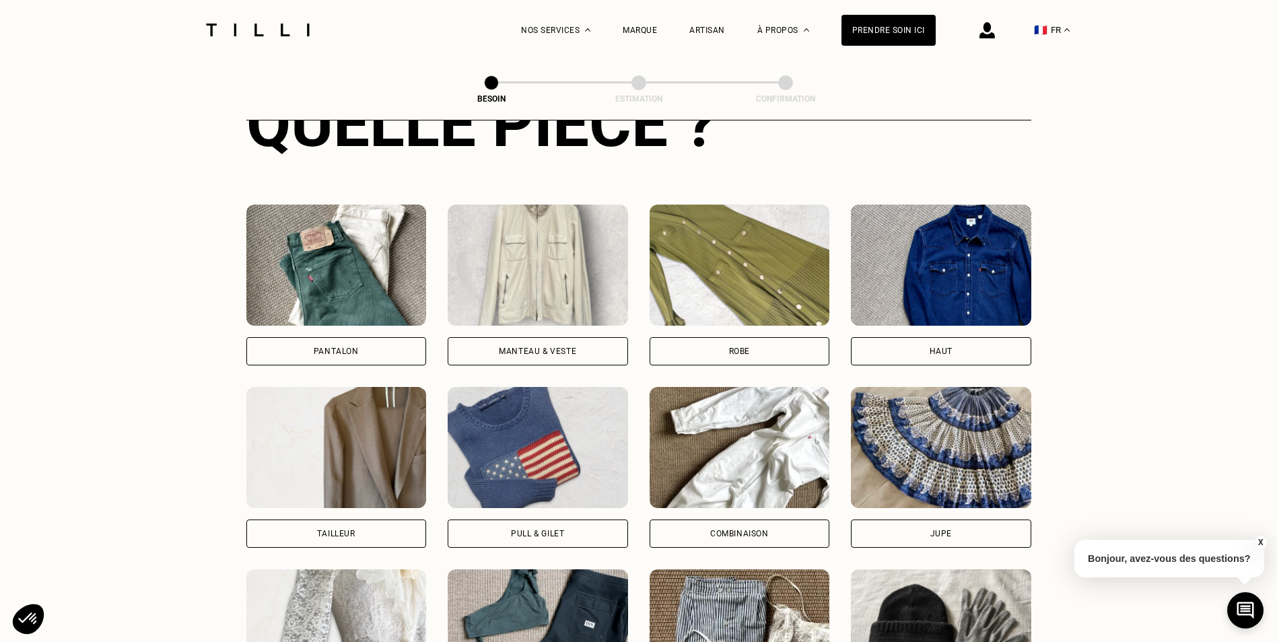
scroll to position [575, 0]
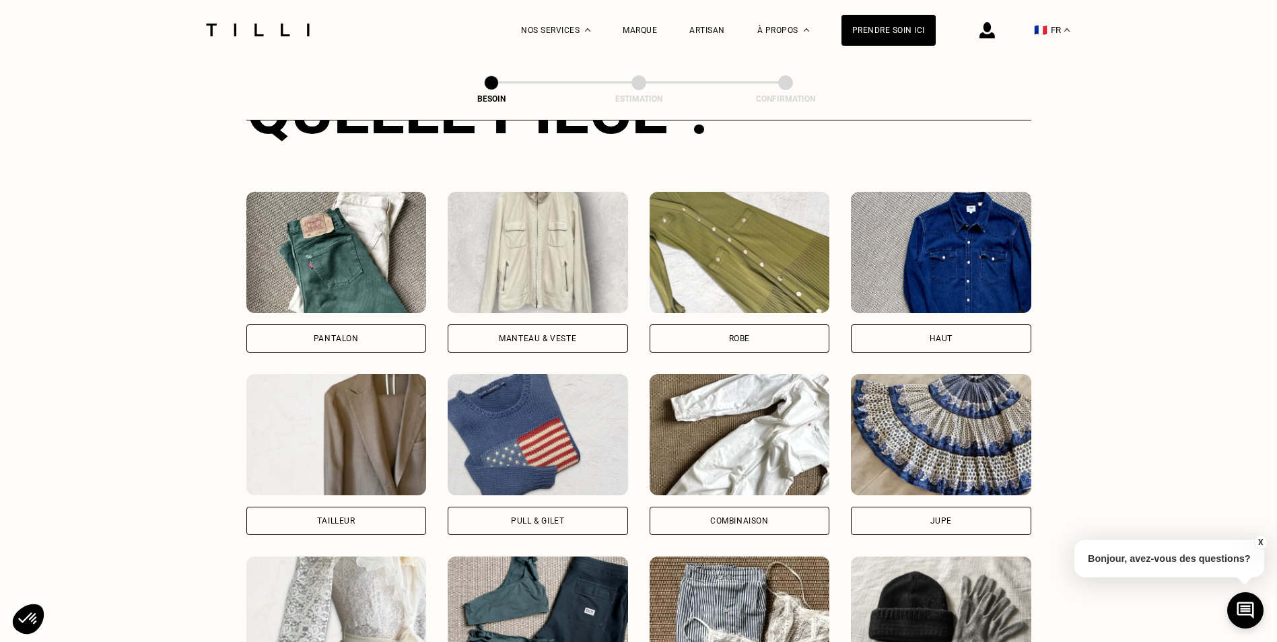
click at [374, 325] on div "Pantalon" at bounding box center [336, 338] width 180 height 28
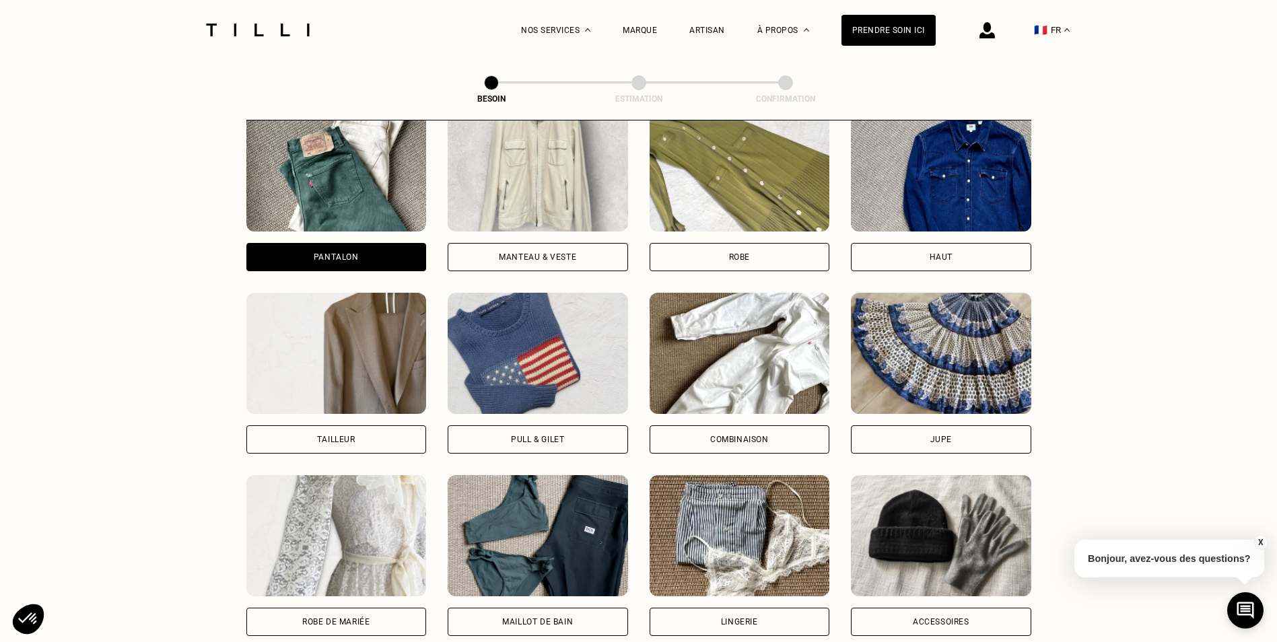
scroll to position [634, 0]
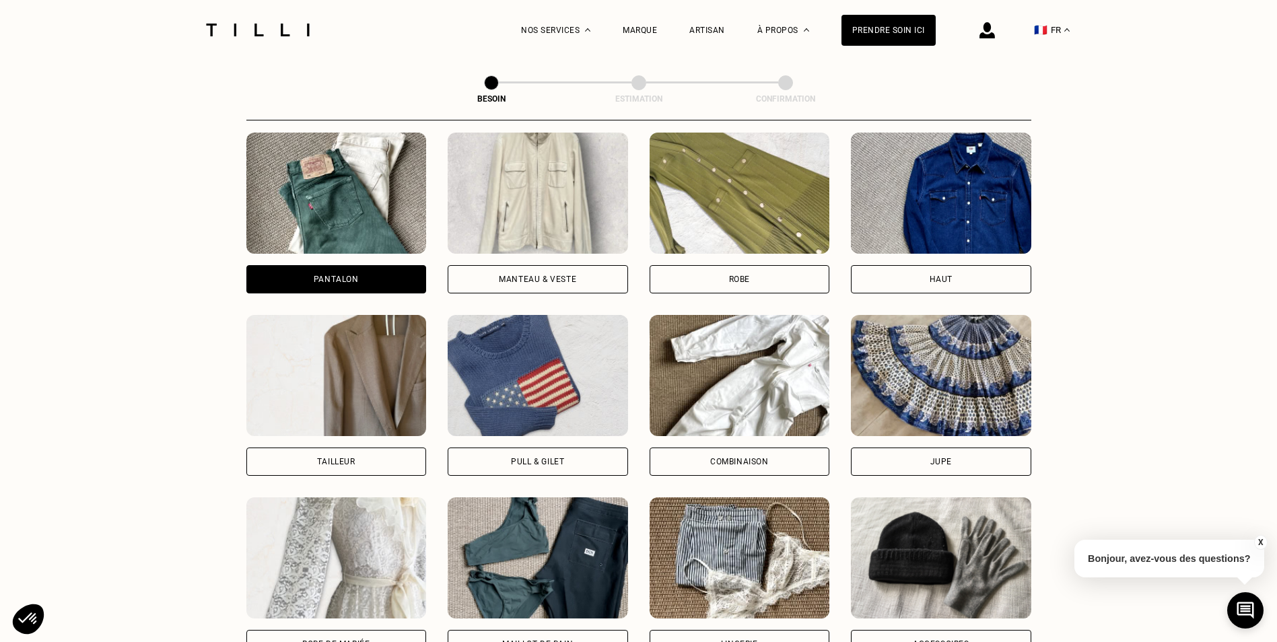
click at [897, 448] on div "Jupe" at bounding box center [941, 462] width 180 height 28
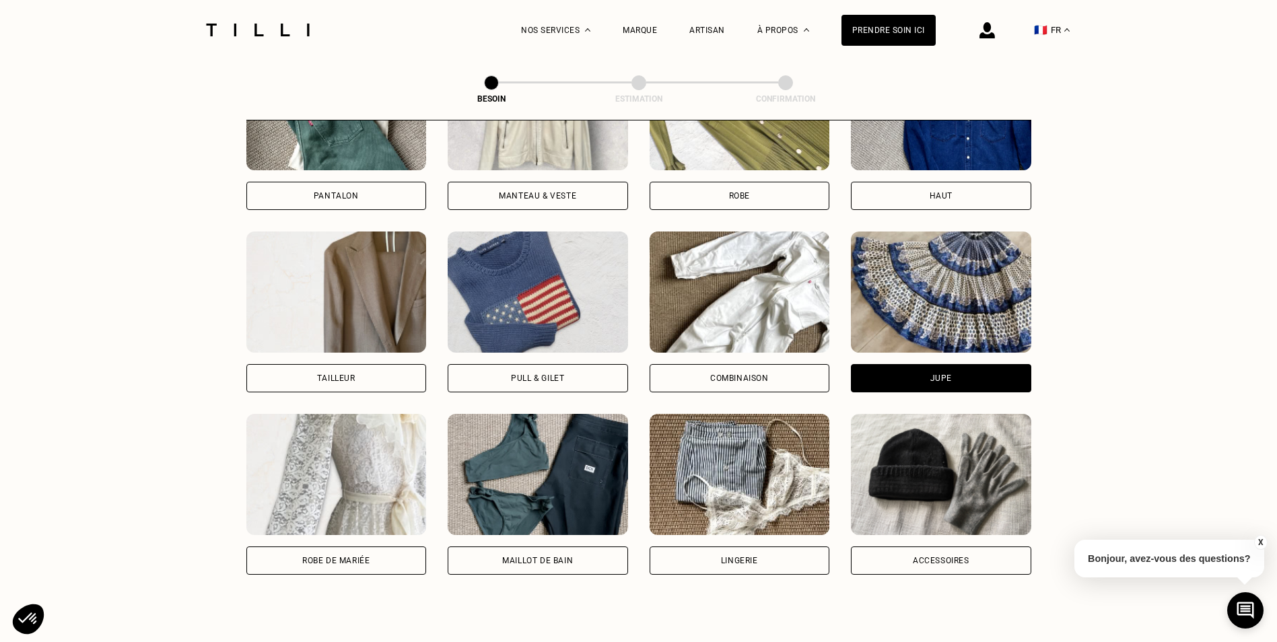
scroll to position [500, 0]
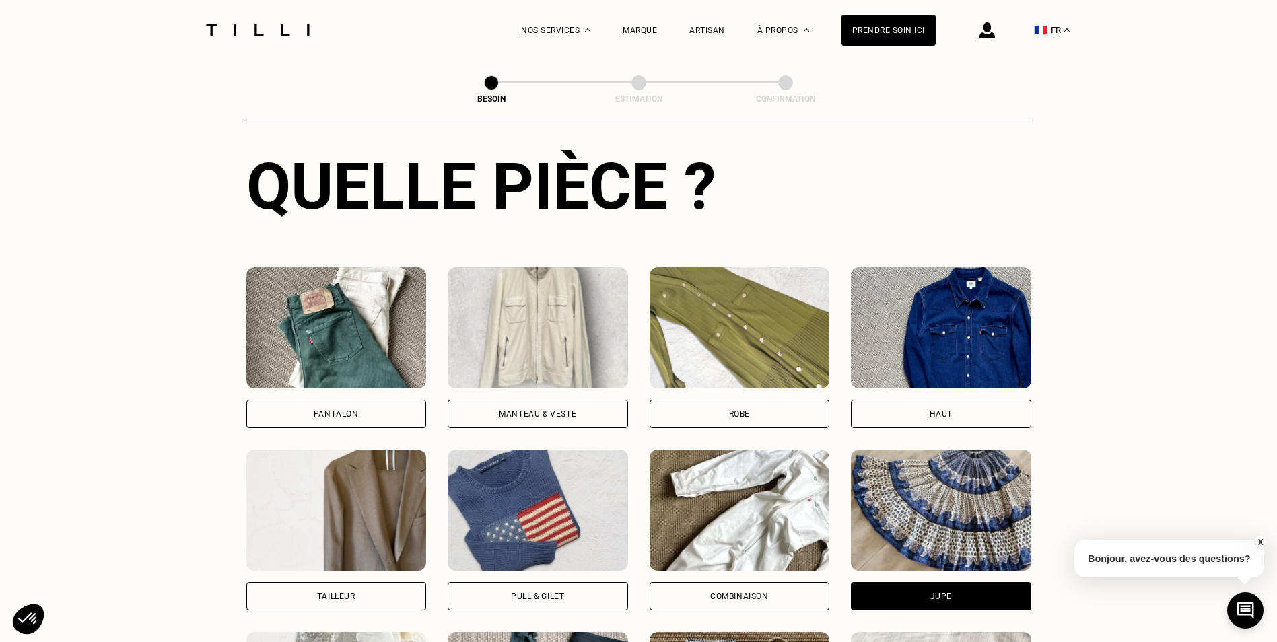
click at [329, 410] on div "Pantalon" at bounding box center [336, 414] width 45 height 8
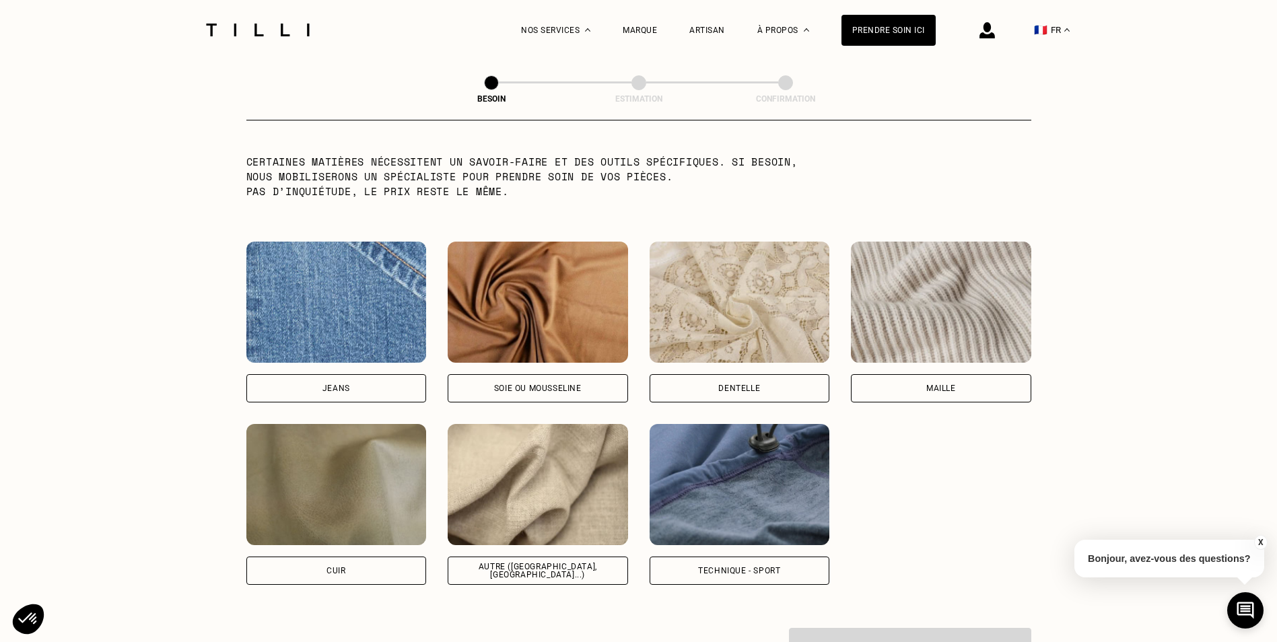
scroll to position [1375, 0]
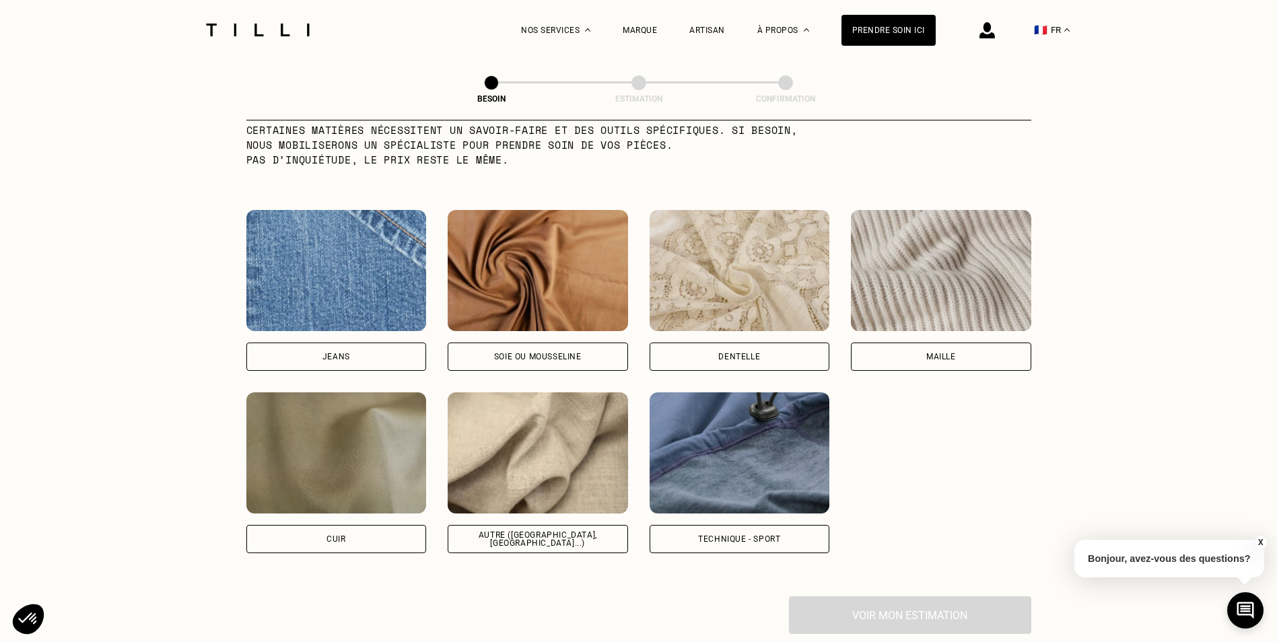
click at [524, 531] on div "Autre ([GEOGRAPHIC_DATA], [GEOGRAPHIC_DATA]...)" at bounding box center [538, 539] width 158 height 16
select select "FR"
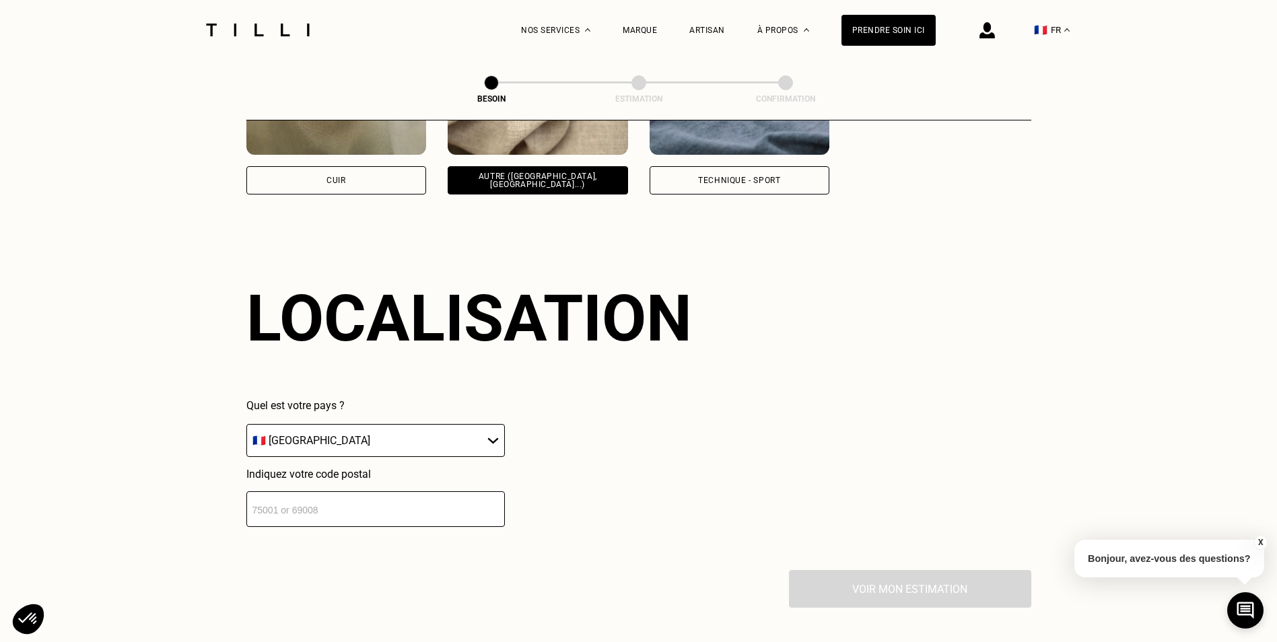
scroll to position [1810, 0]
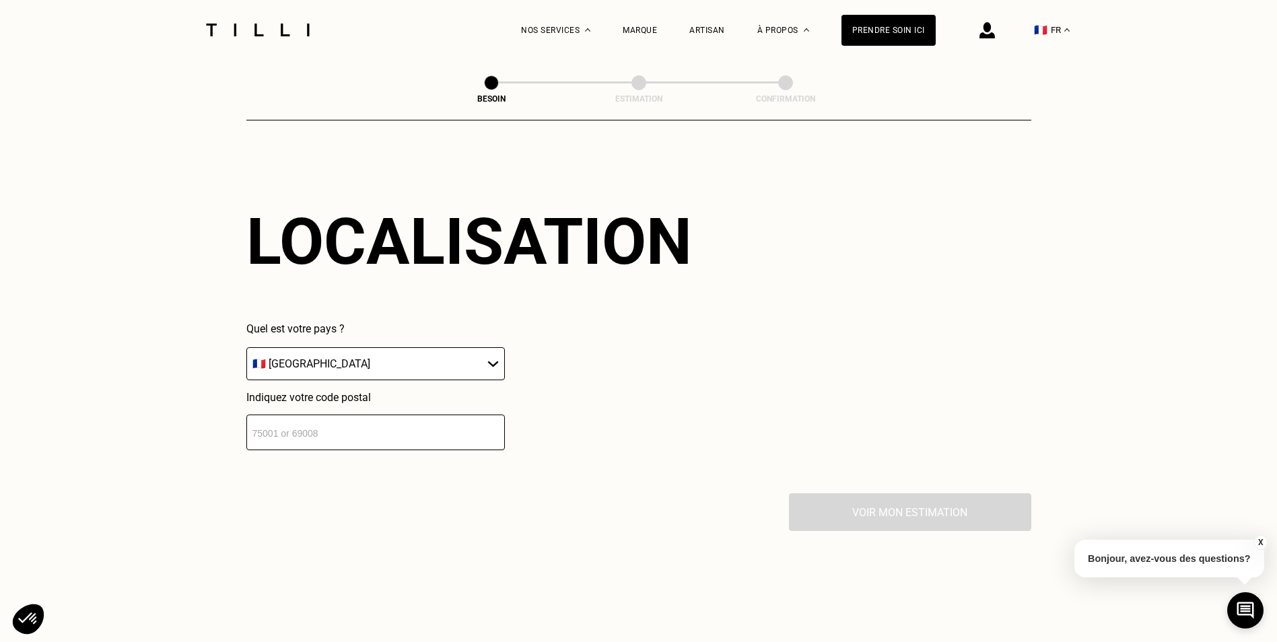
click at [306, 359] on select "🇩🇪 [GEOGRAPHIC_DATA] 🇦🇹 [GEOGRAPHIC_DATA] 🇧🇪 [GEOGRAPHIC_DATA] 🇧🇬 Bulgarie 🇨🇾 C…" at bounding box center [375, 363] width 259 height 33
click at [289, 423] on input "number" at bounding box center [375, 433] width 259 height 36
type input "93200"
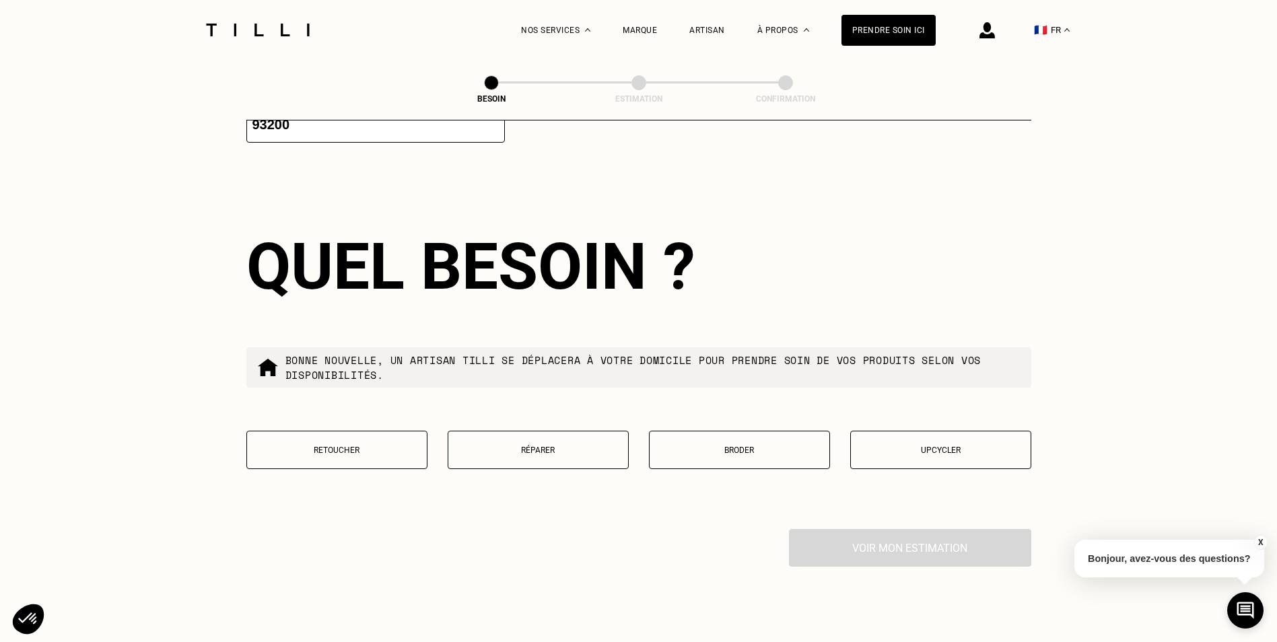
scroll to position [2145, 0]
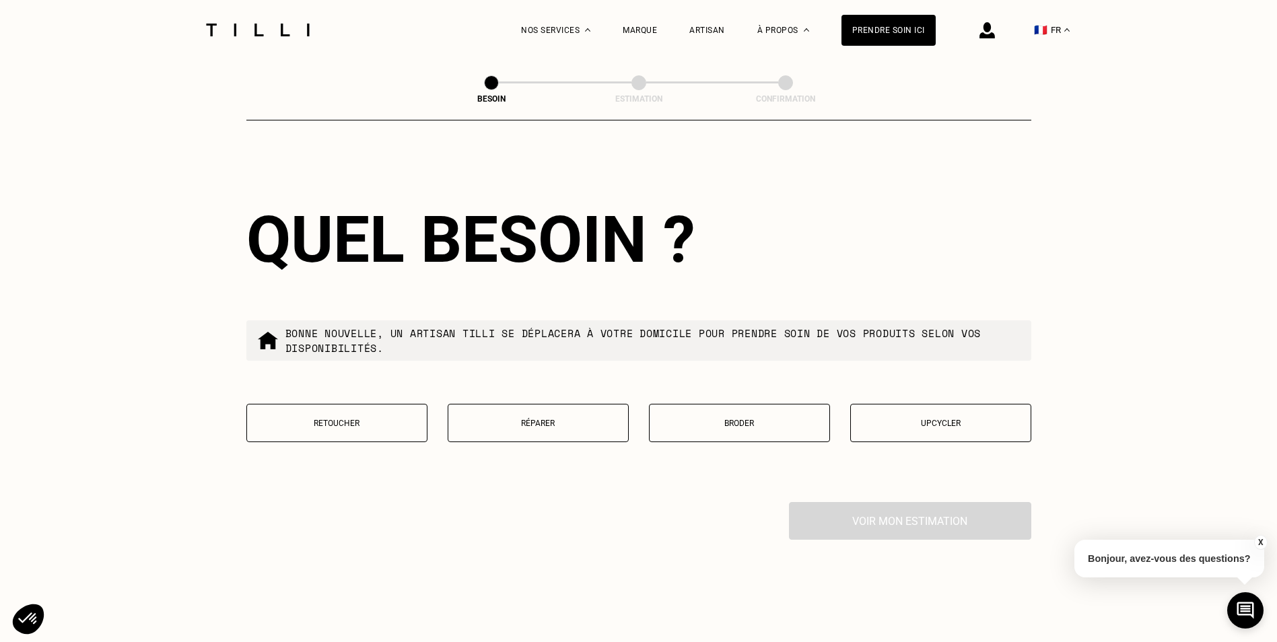
click at [393, 420] on p "Retoucher" at bounding box center [337, 423] width 166 height 9
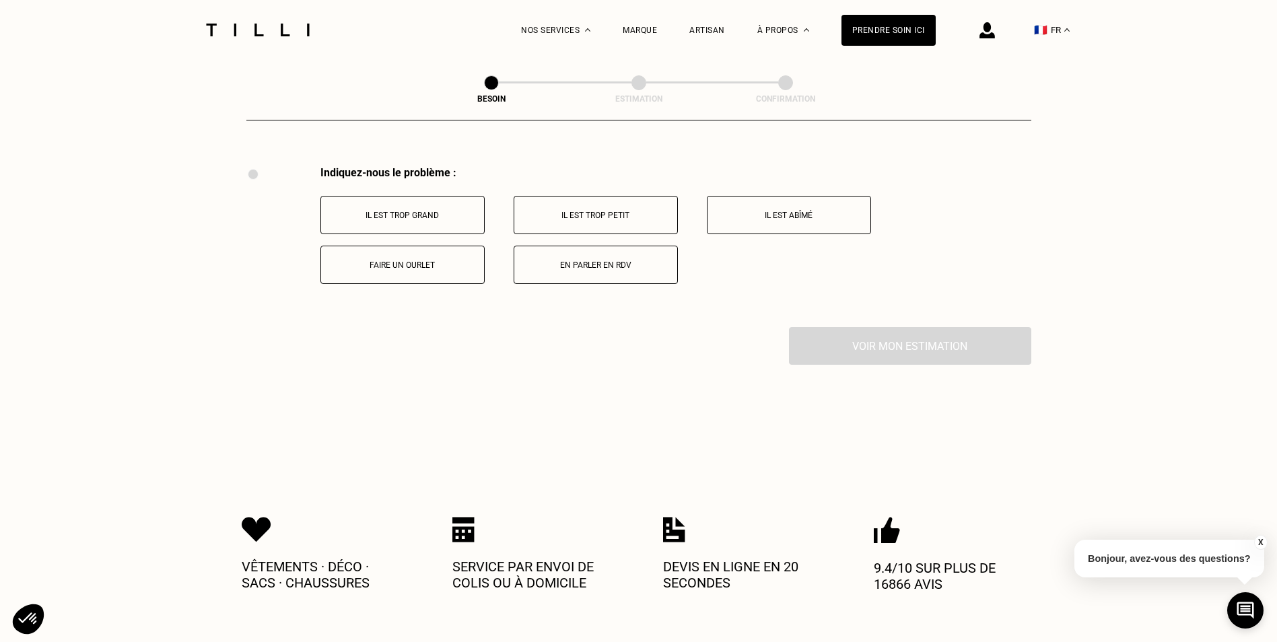
scroll to position [2490, 0]
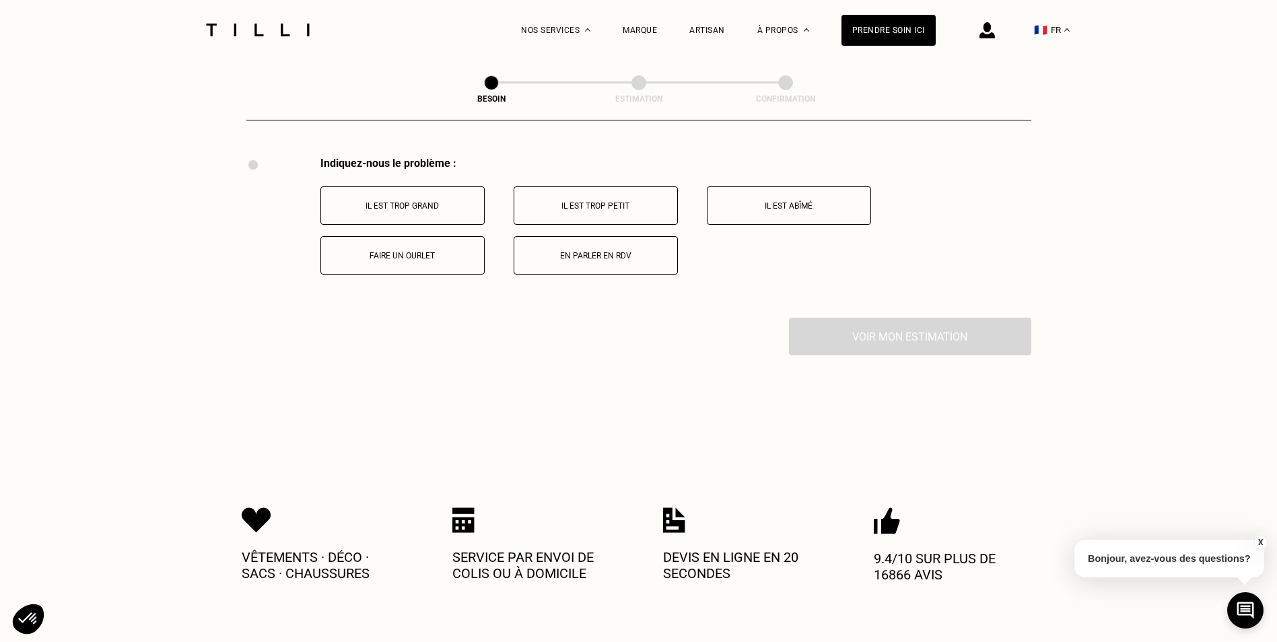
click at [438, 258] on button "Faire un ourlet" at bounding box center [402, 255] width 164 height 38
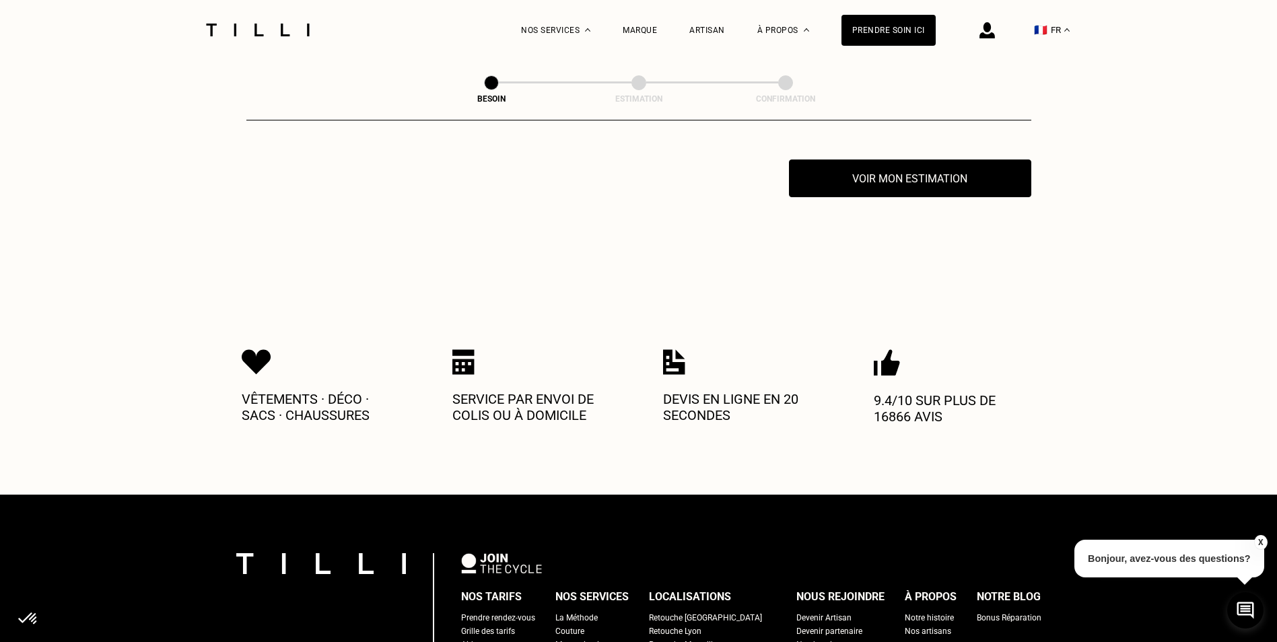
scroll to position [2651, 0]
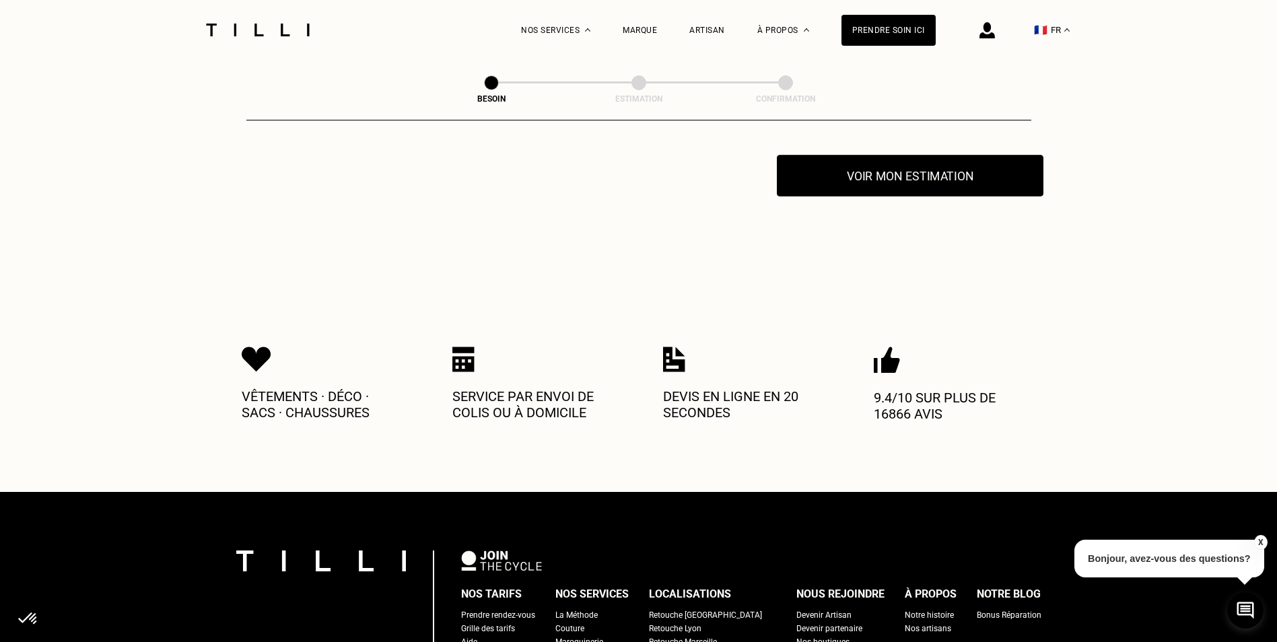
click at [838, 182] on button "Voir mon estimation" at bounding box center [910, 176] width 267 height 42
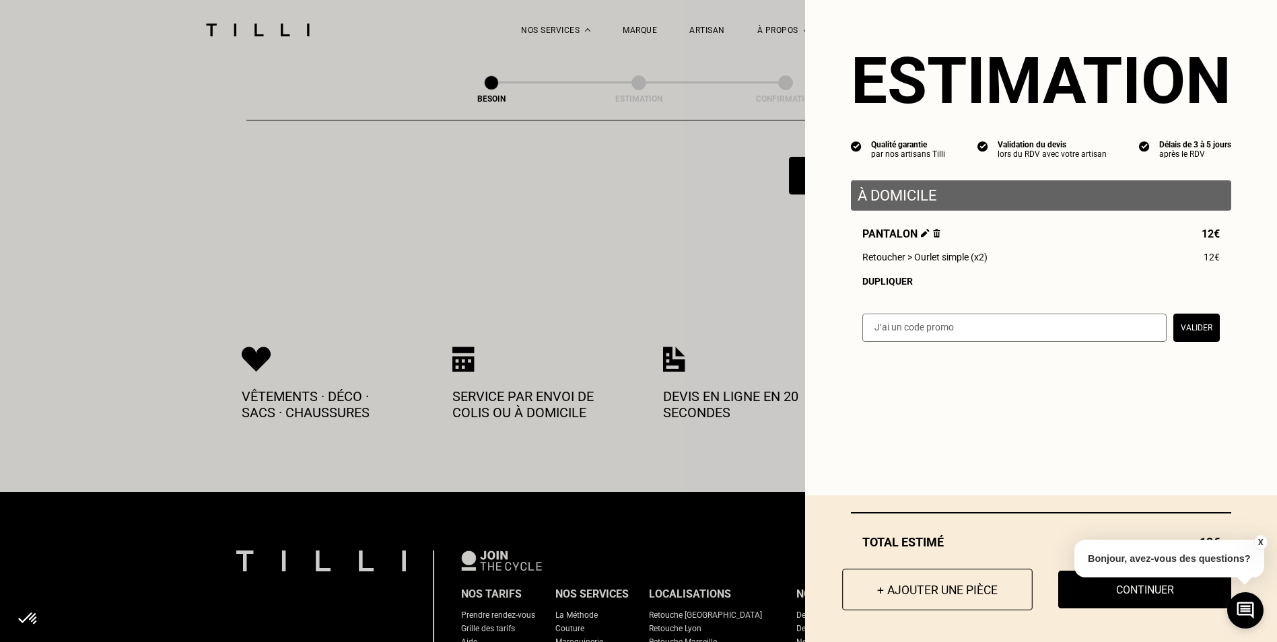
click at [866, 591] on button "+ Ajouter une pièce" at bounding box center [937, 590] width 191 height 42
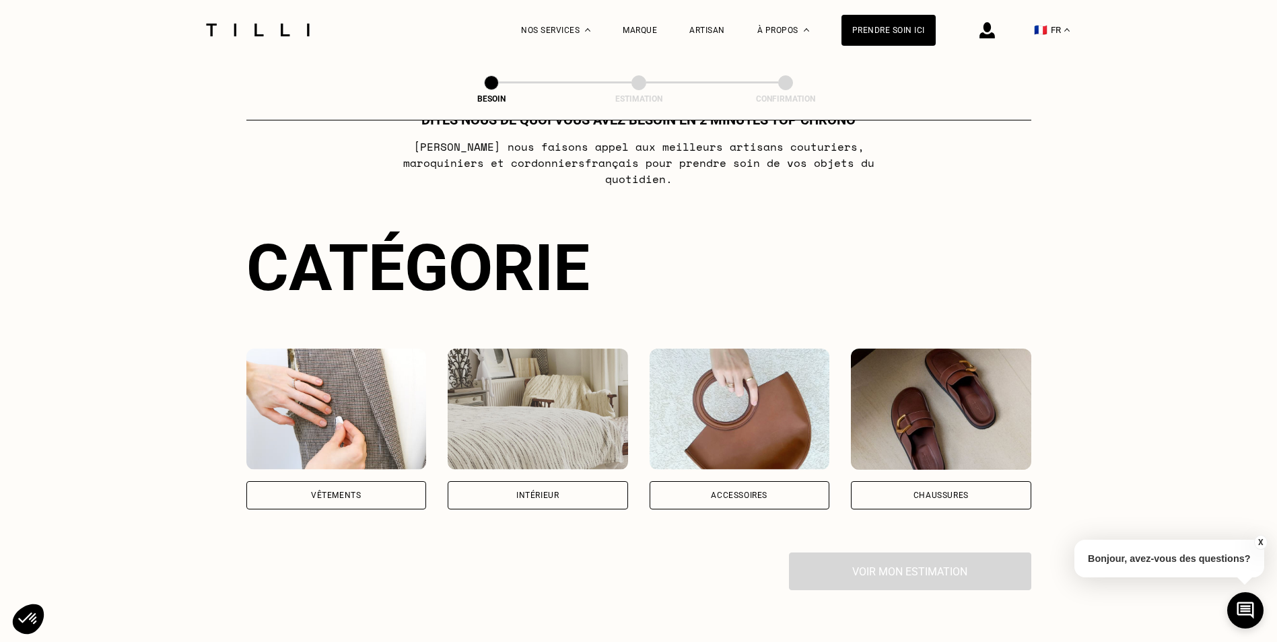
scroll to position [135, 0]
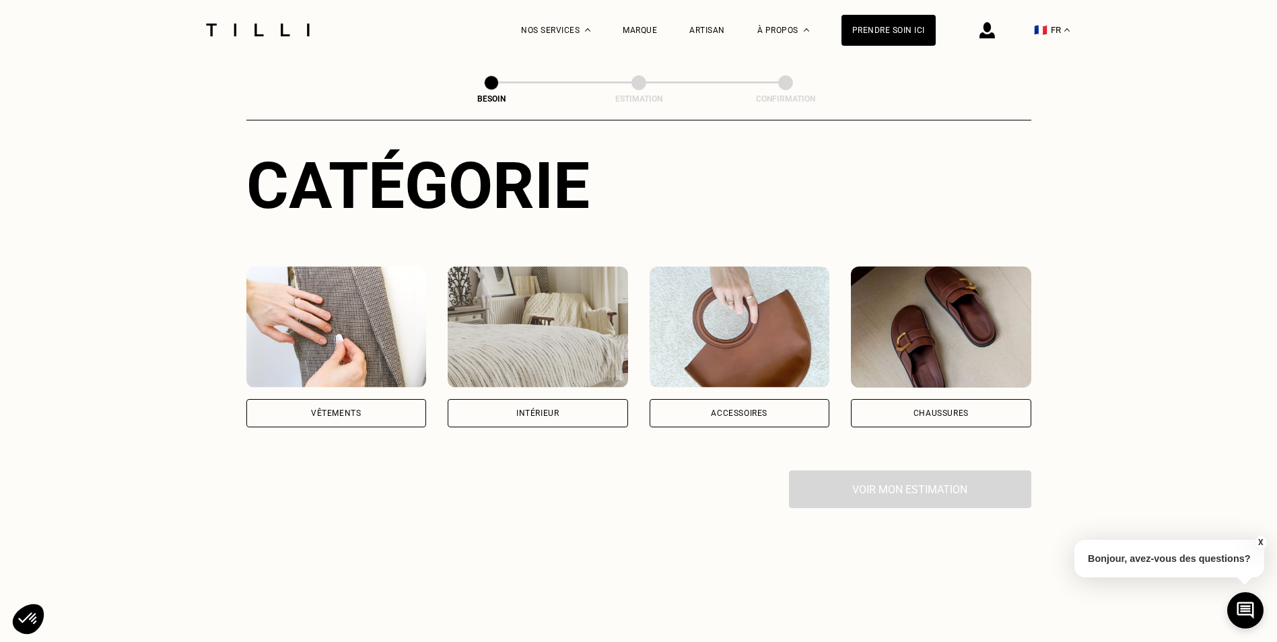
click at [365, 399] on div "Vêtements" at bounding box center [336, 413] width 180 height 28
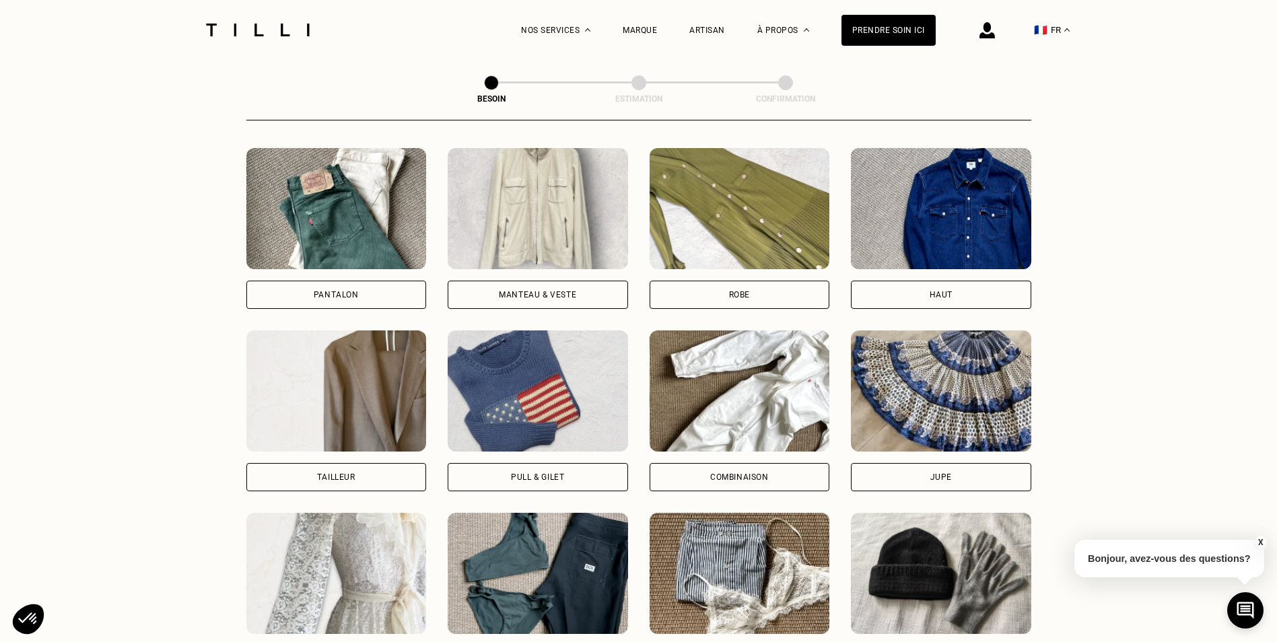
scroll to position [710, 0]
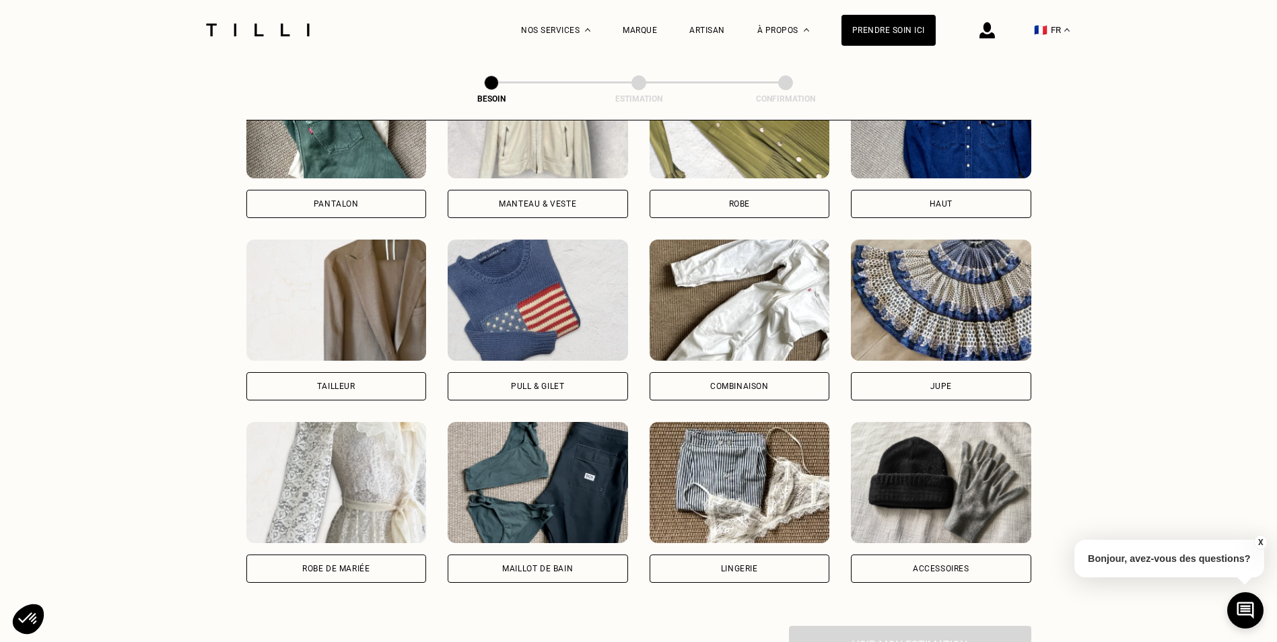
click at [992, 375] on div "Jupe" at bounding box center [941, 386] width 180 height 28
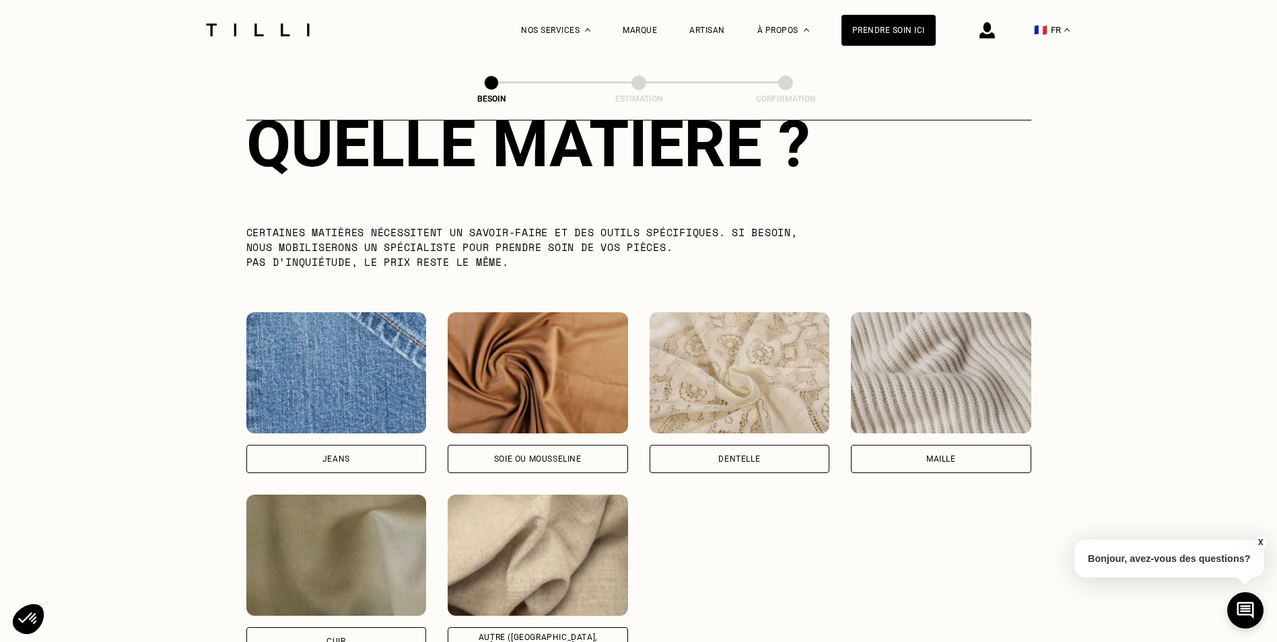
scroll to position [1307, 0]
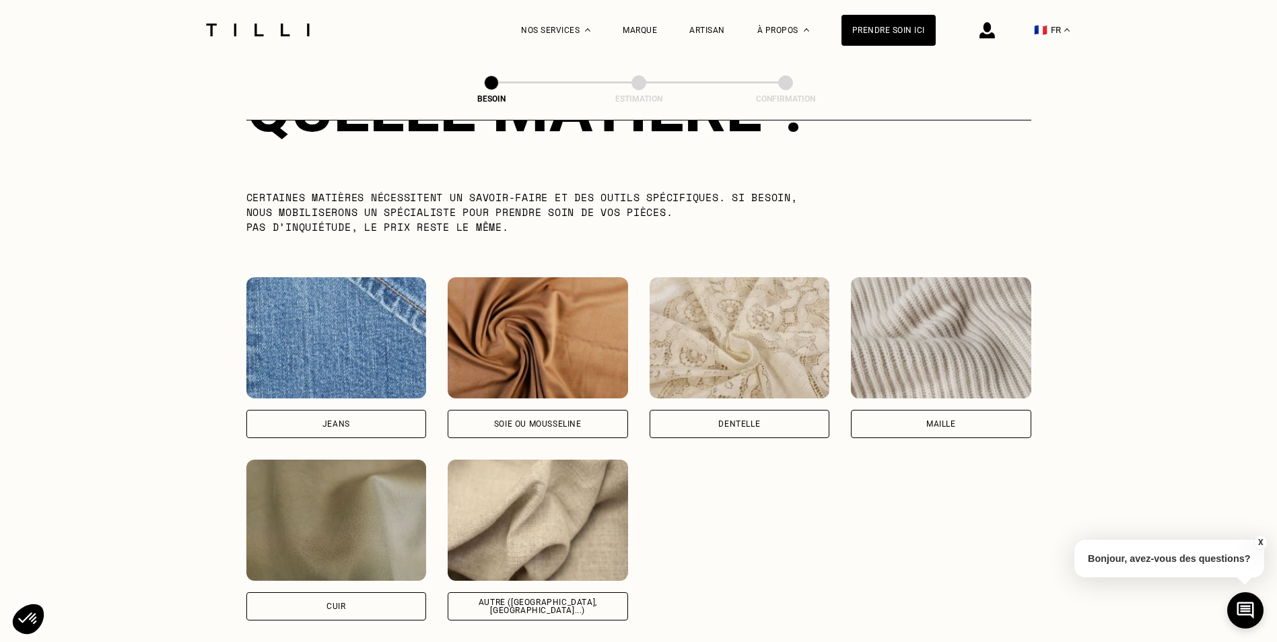
click at [492, 598] on div "Autre ([GEOGRAPHIC_DATA], [GEOGRAPHIC_DATA]...)" at bounding box center [538, 606] width 158 height 16
select select "FR"
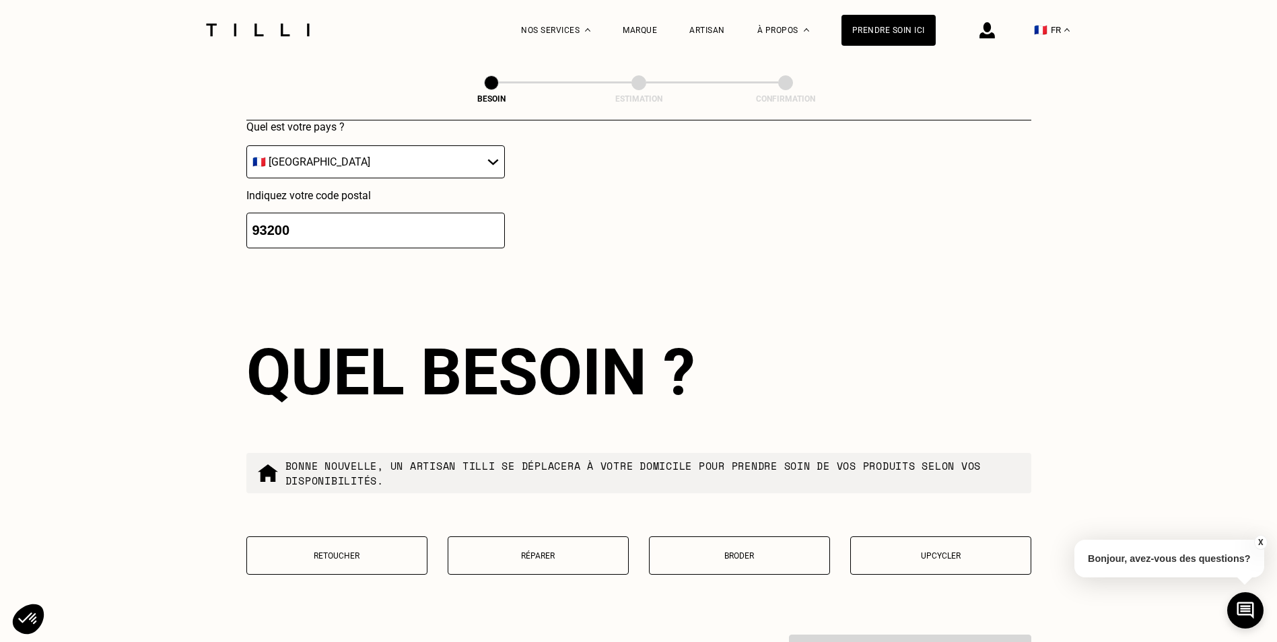
scroll to position [2080, 0]
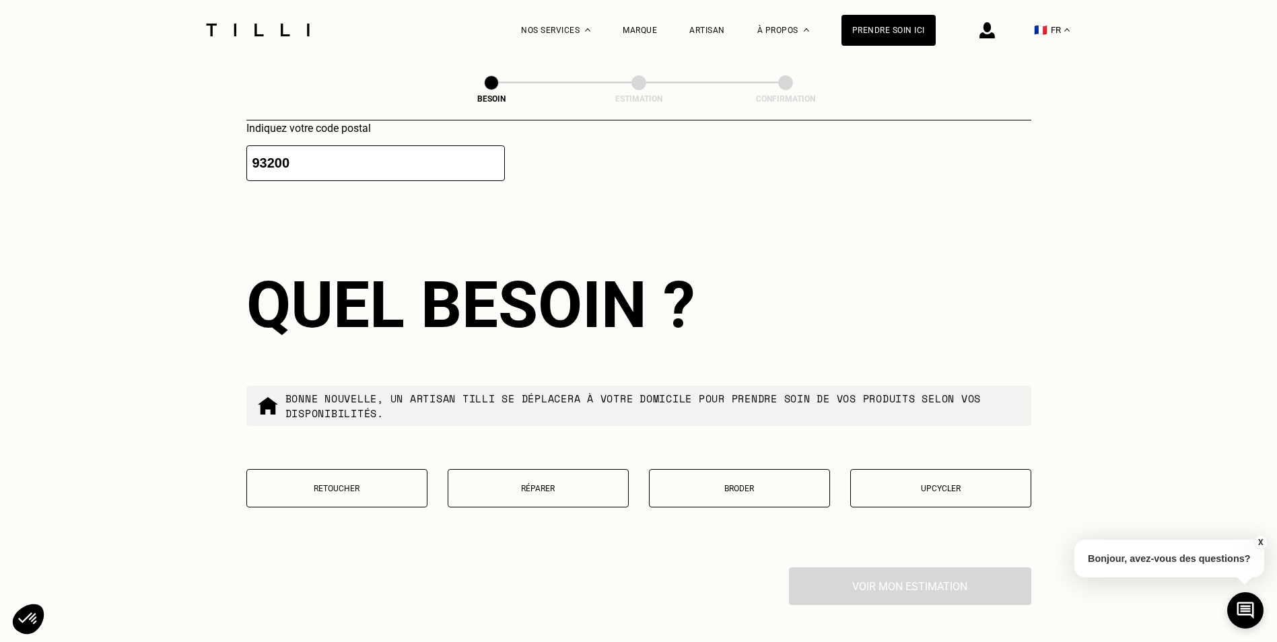
click at [407, 485] on p "Retoucher" at bounding box center [337, 488] width 166 height 9
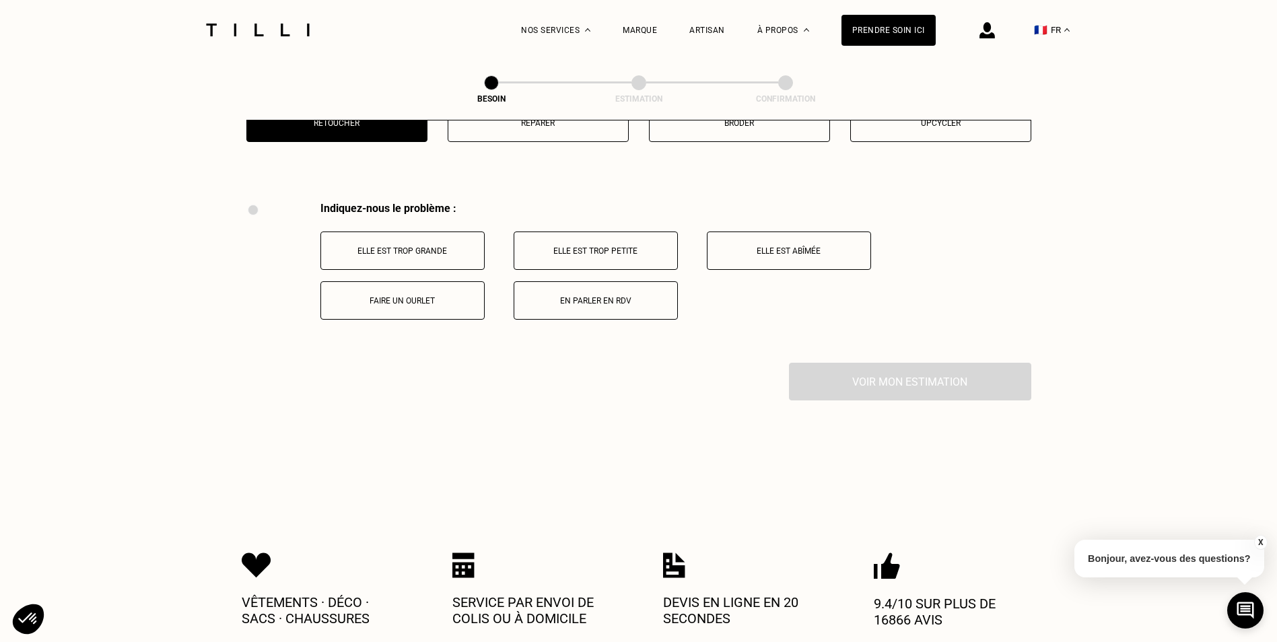
scroll to position [2490, 0]
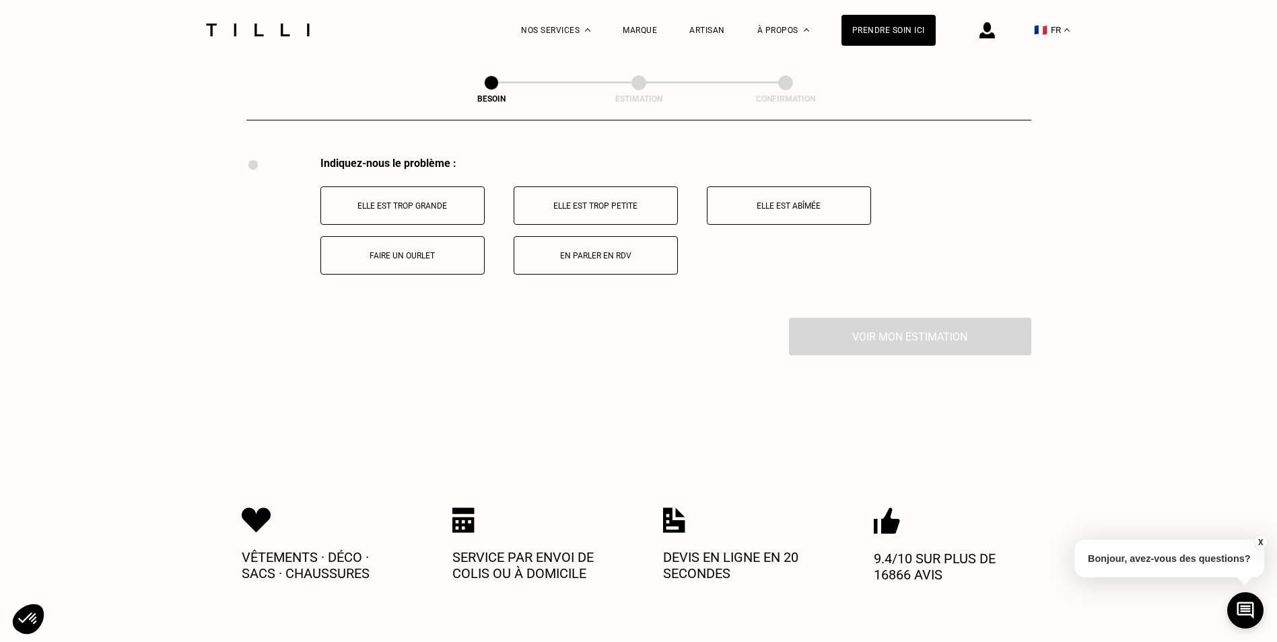
click at [425, 202] on p "Elle est trop grande" at bounding box center [402, 205] width 149 height 9
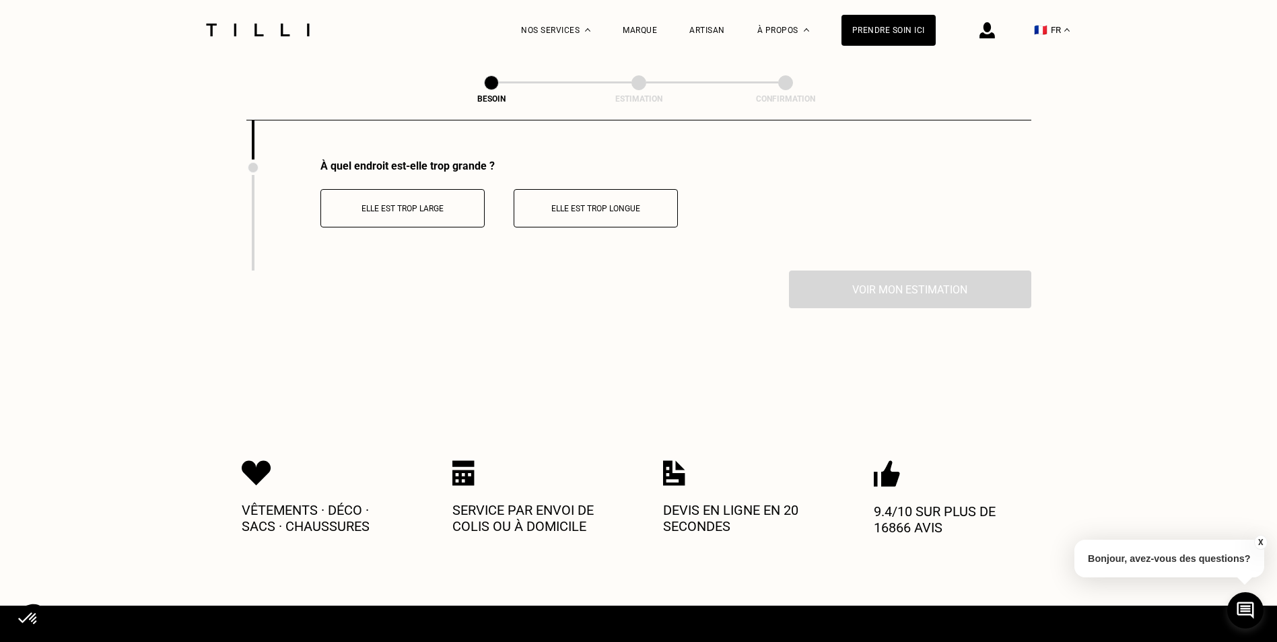
scroll to position [2651, 0]
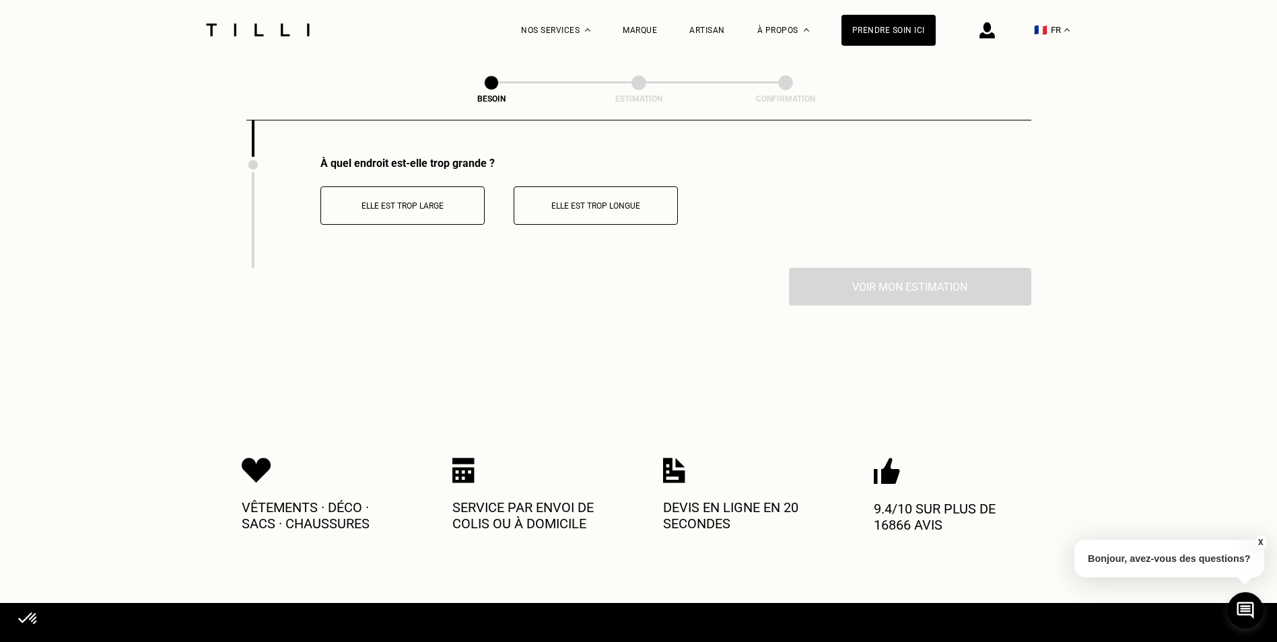
click at [417, 201] on p "Elle est trop large" at bounding box center [402, 205] width 149 height 9
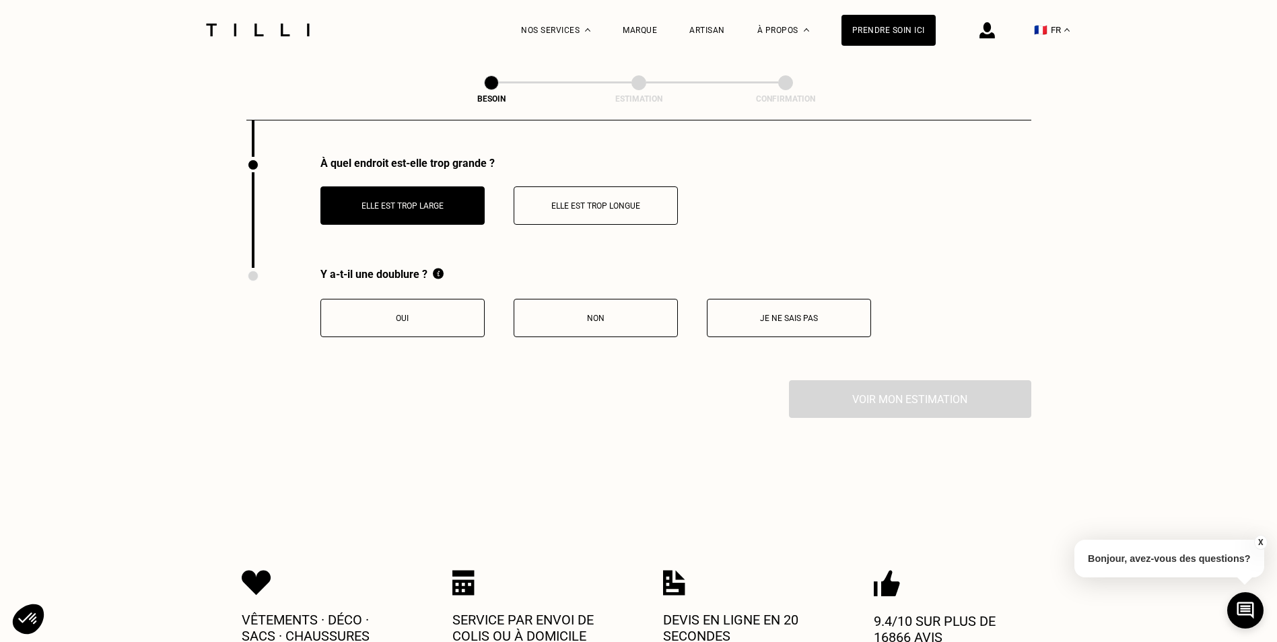
click at [390, 316] on p "Oui" at bounding box center [402, 318] width 149 height 9
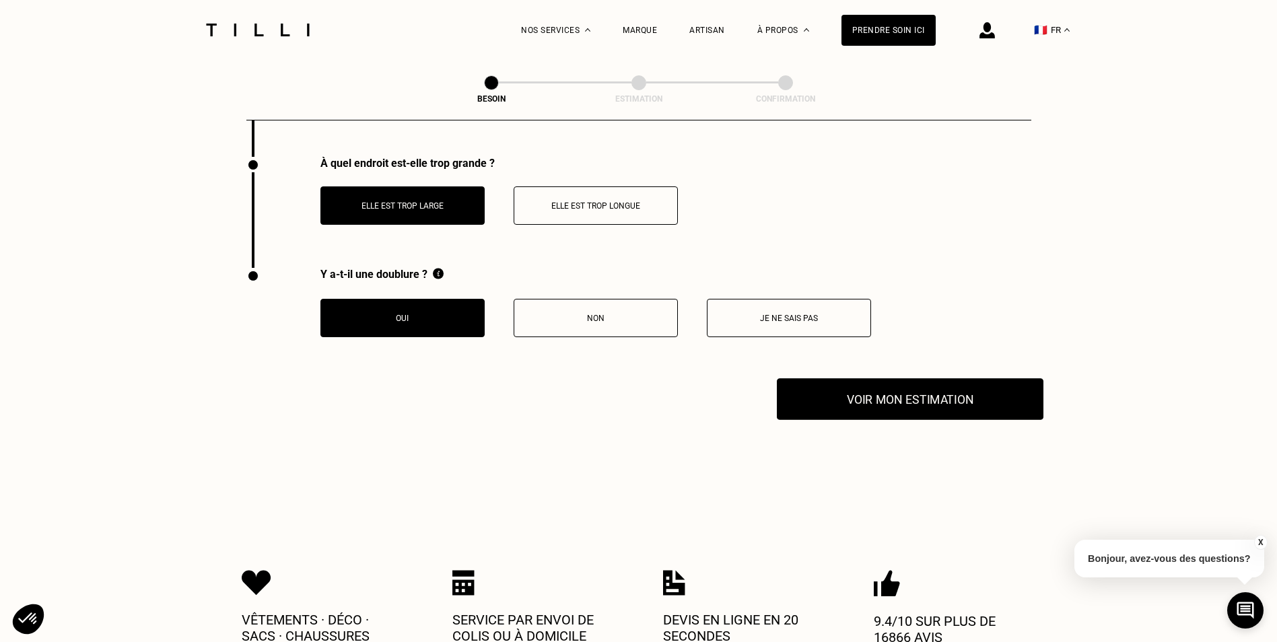
click at [838, 392] on button "Voir mon estimation" at bounding box center [910, 399] width 267 height 42
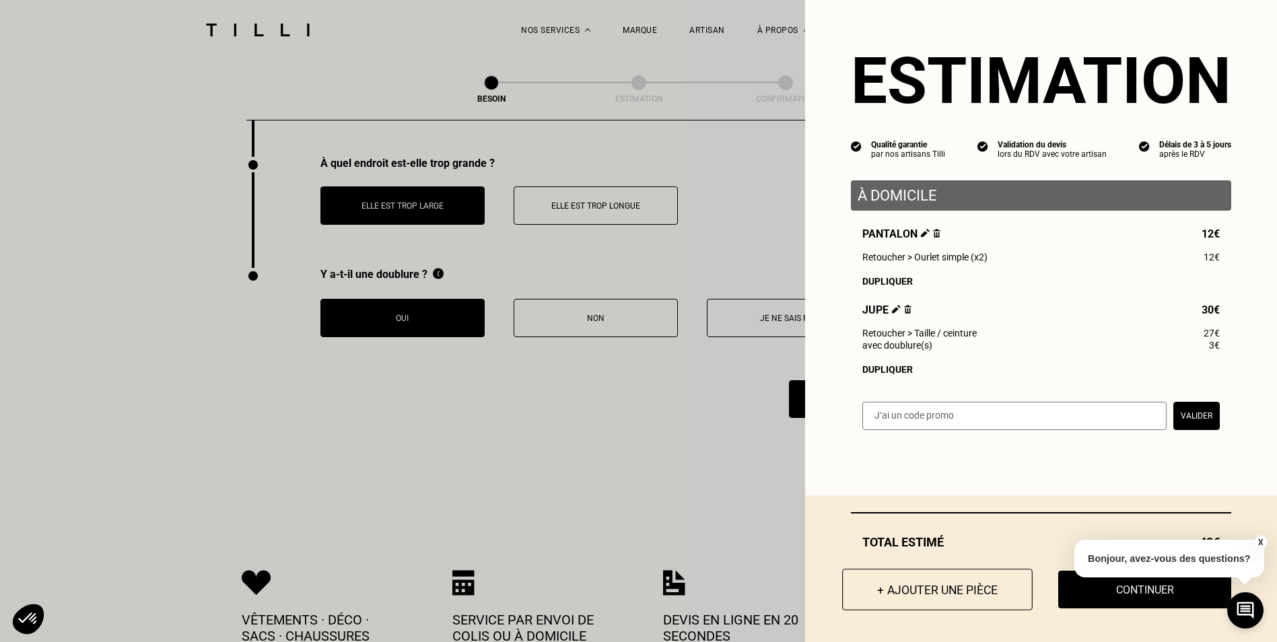
click at [909, 584] on button "+ Ajouter une pièce" at bounding box center [937, 590] width 191 height 42
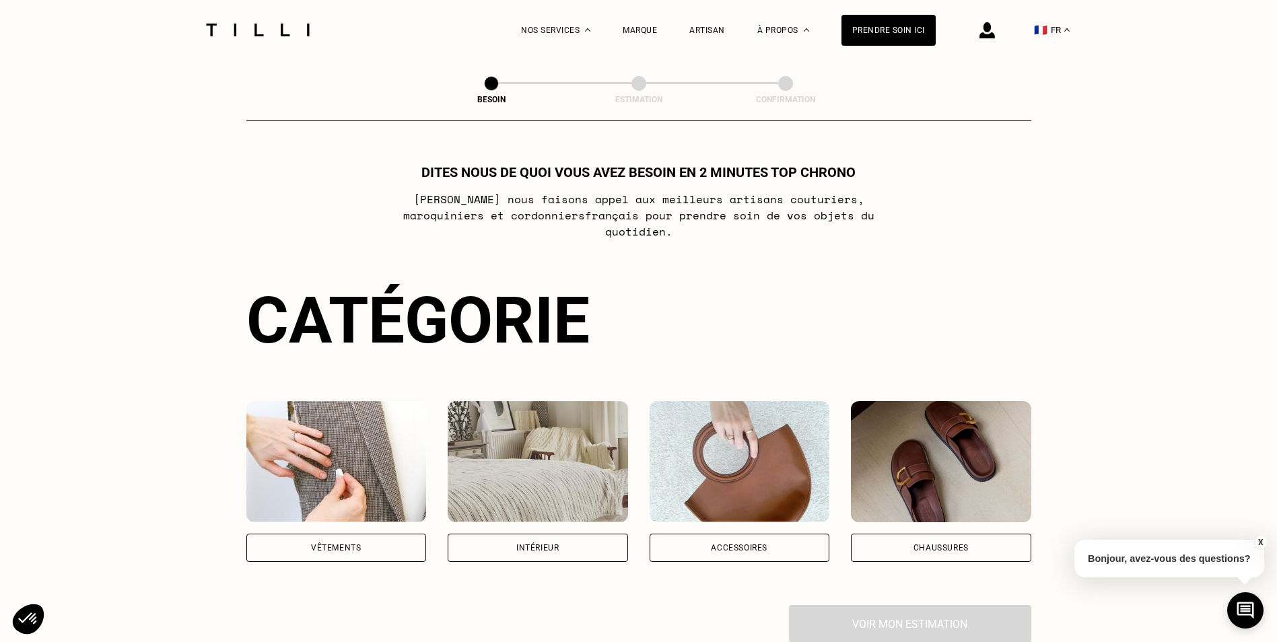
click at [358, 456] on img at bounding box center [336, 461] width 180 height 121
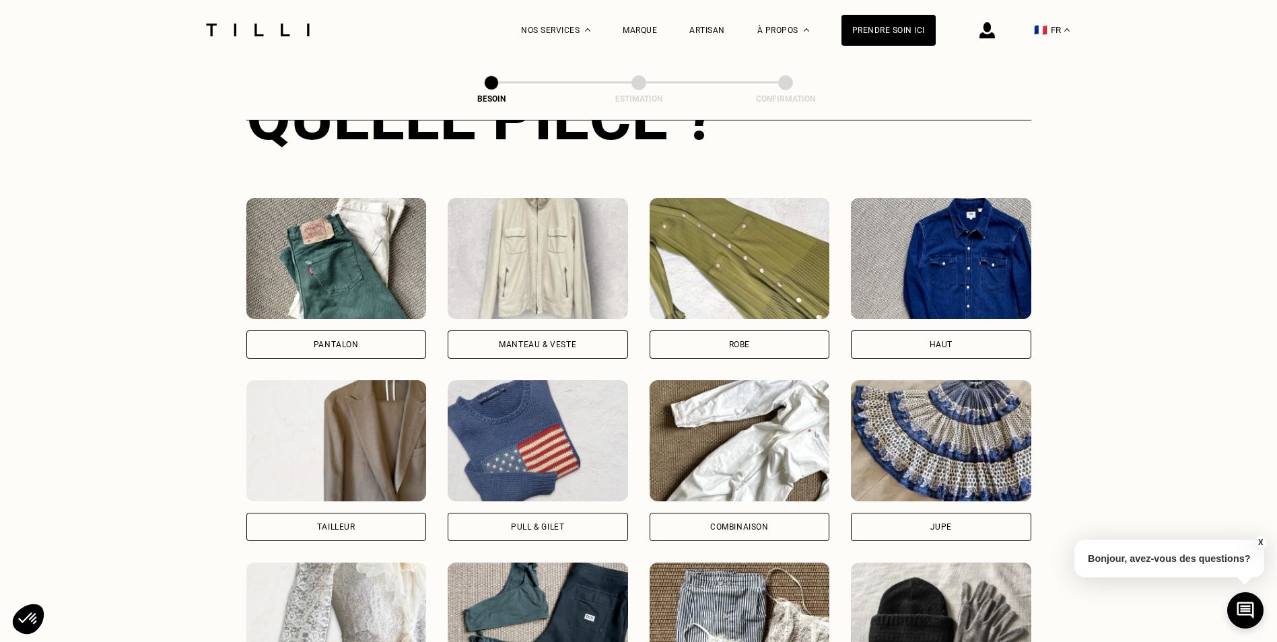
scroll to position [575, 0]
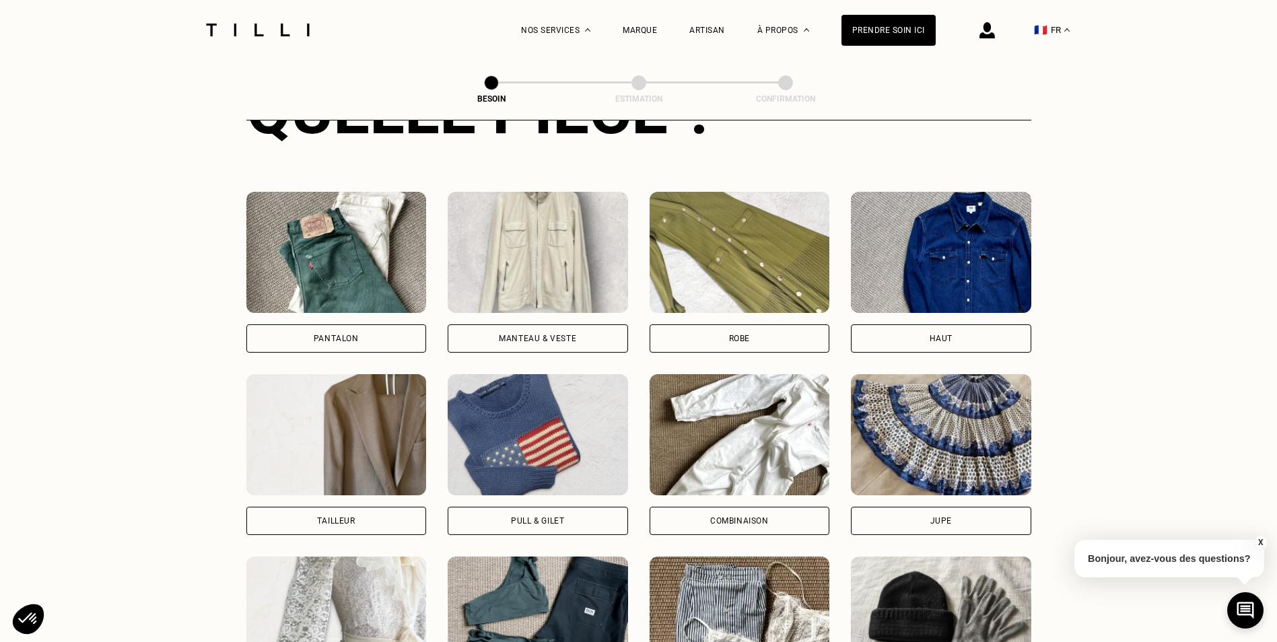
click at [936, 517] on div "Jupe" at bounding box center [941, 521] width 22 height 8
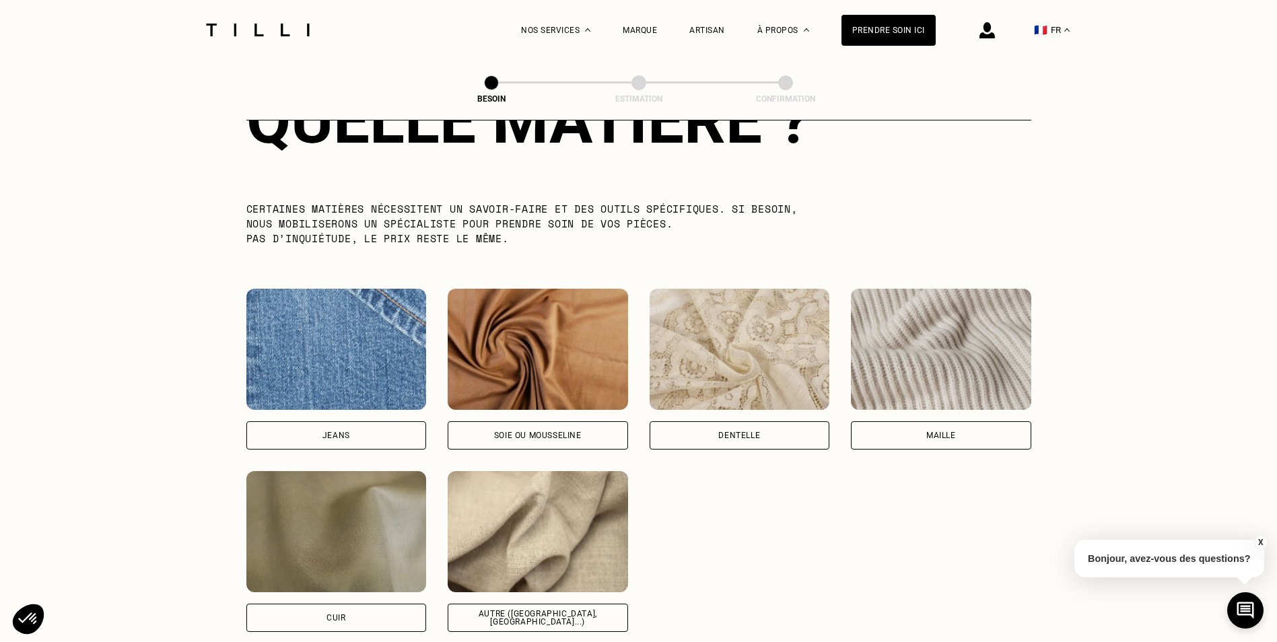
scroll to position [1307, 0]
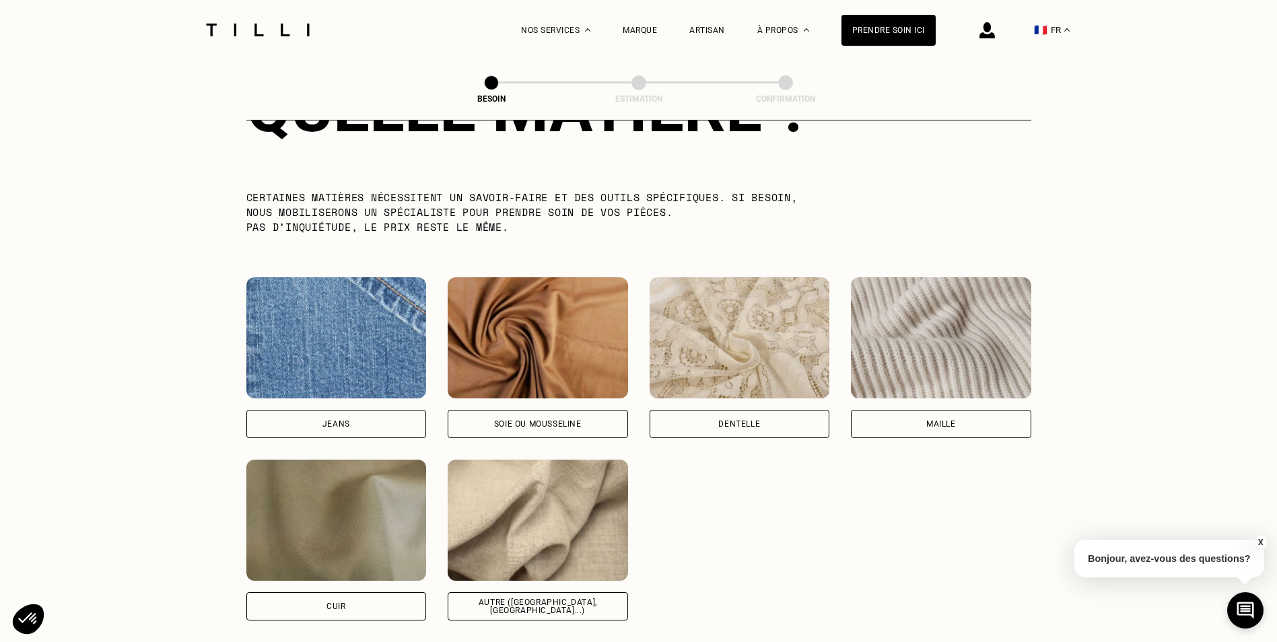
click at [571, 598] on div "Autre ([GEOGRAPHIC_DATA], [GEOGRAPHIC_DATA]...)" at bounding box center [538, 606] width 158 height 16
select select "FR"
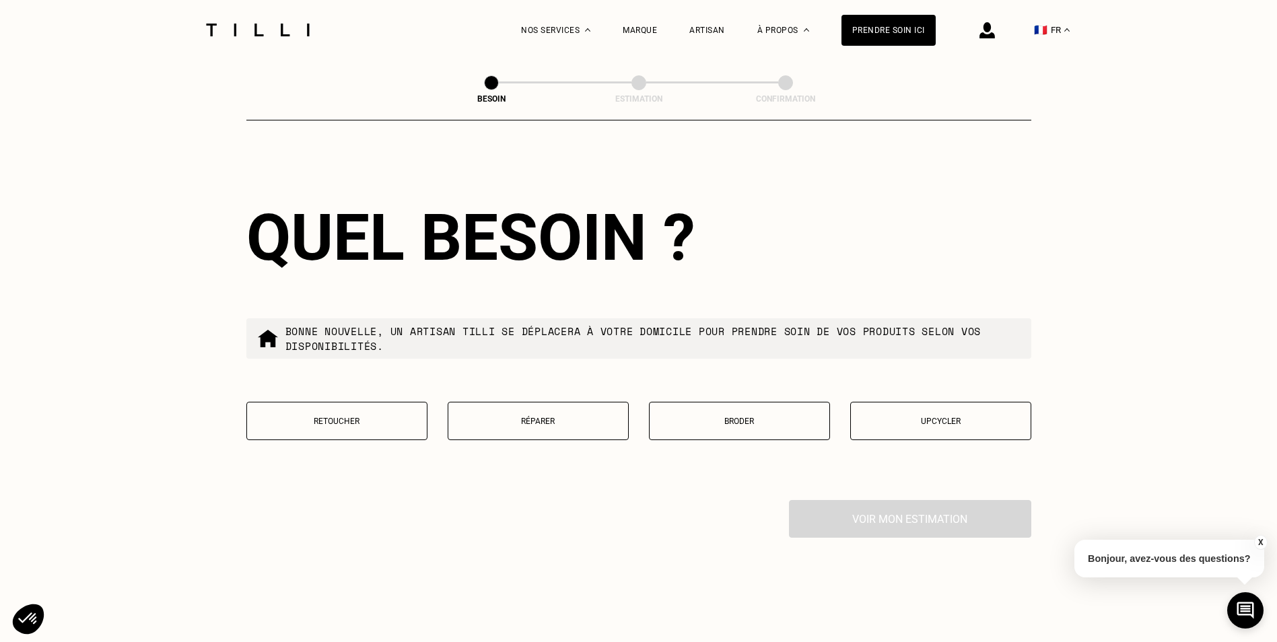
click at [380, 421] on button "Retoucher" at bounding box center [336, 421] width 181 height 38
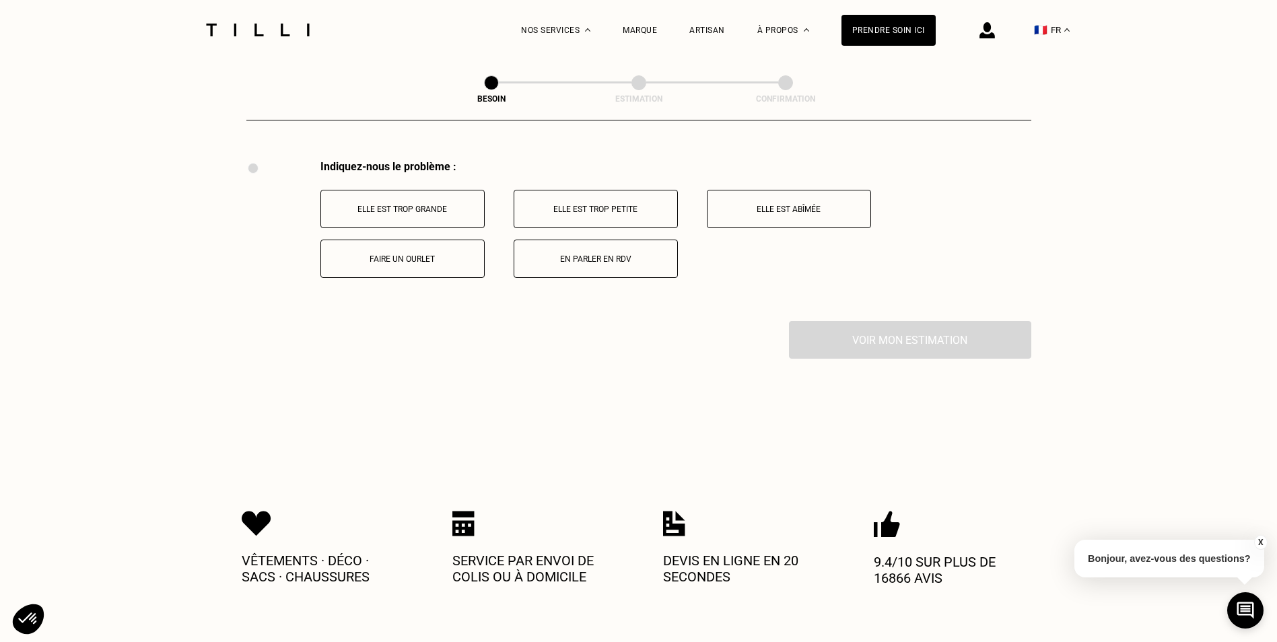
scroll to position [2490, 0]
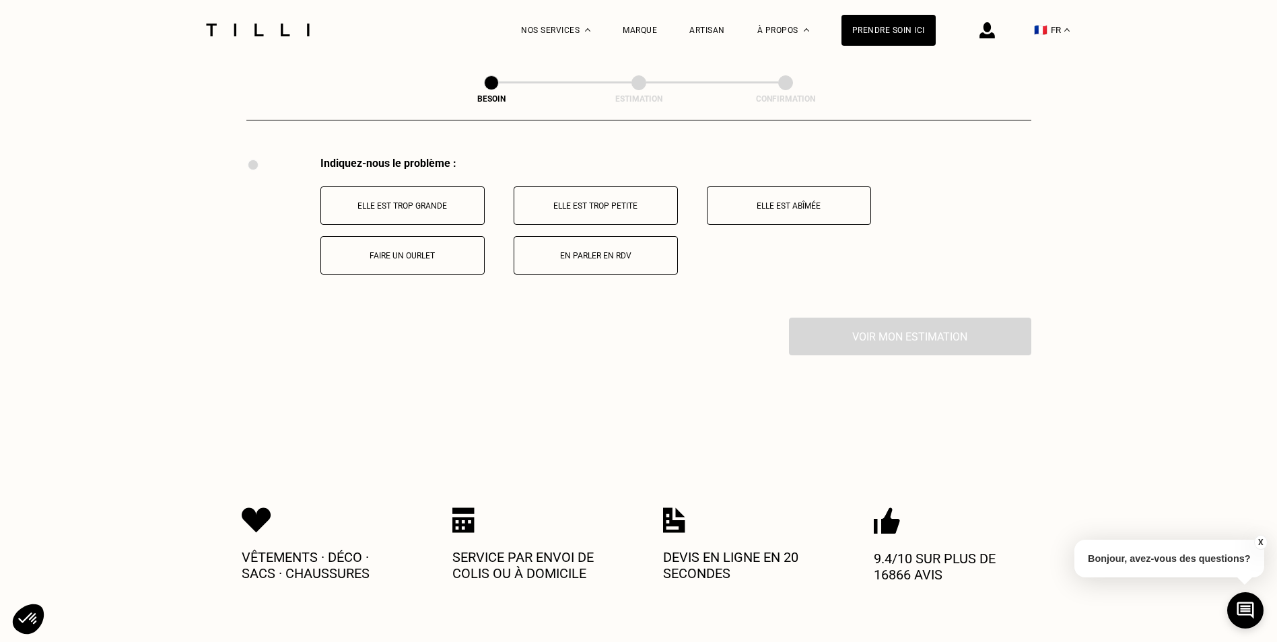
click at [458, 206] on button "Elle est trop grande" at bounding box center [402, 205] width 164 height 38
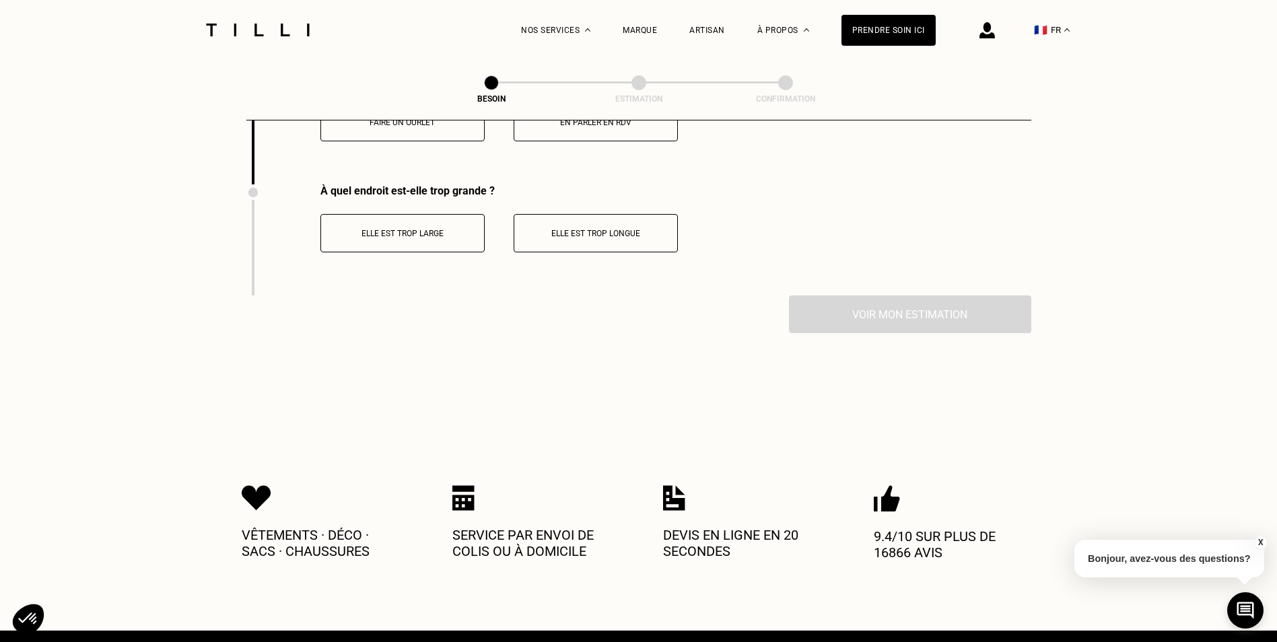
scroll to position [2651, 0]
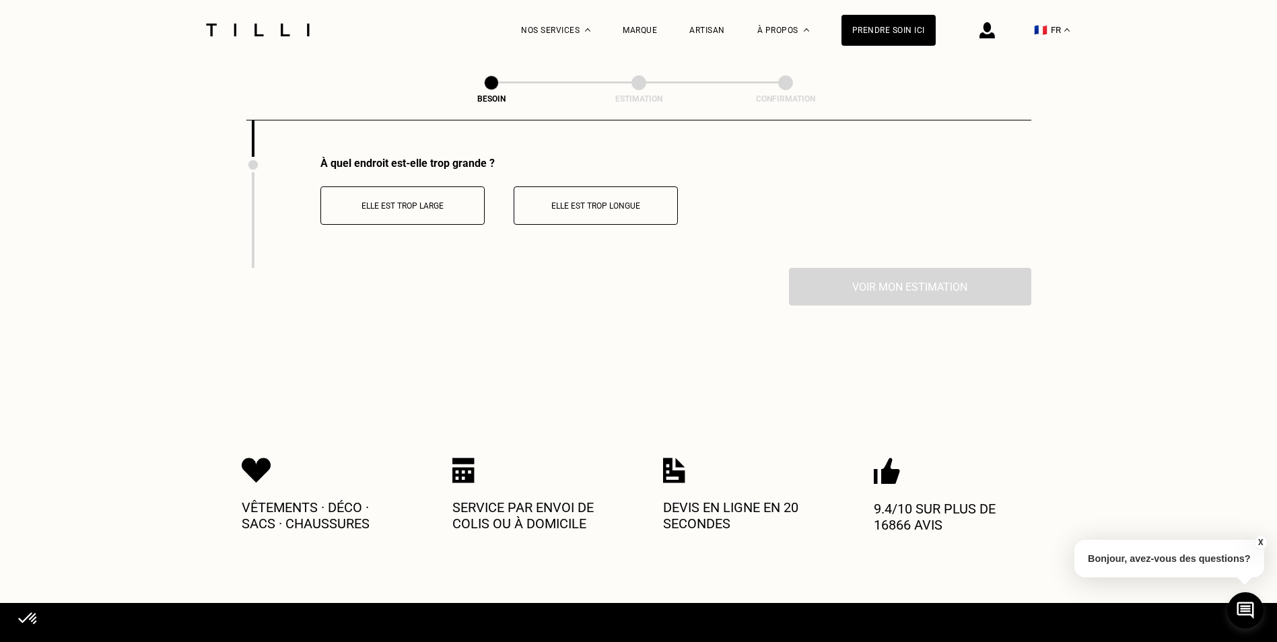
click at [434, 209] on button "Elle est trop large" at bounding box center [402, 205] width 164 height 38
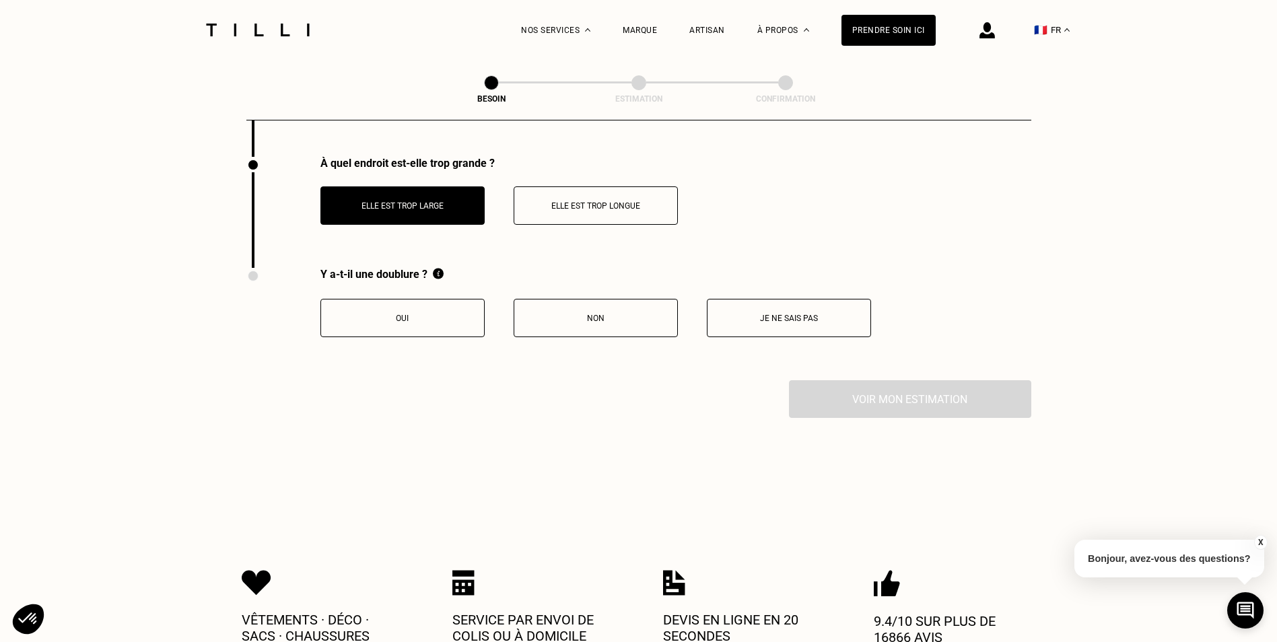
click at [757, 314] on p "Je ne sais pas" at bounding box center [788, 318] width 149 height 9
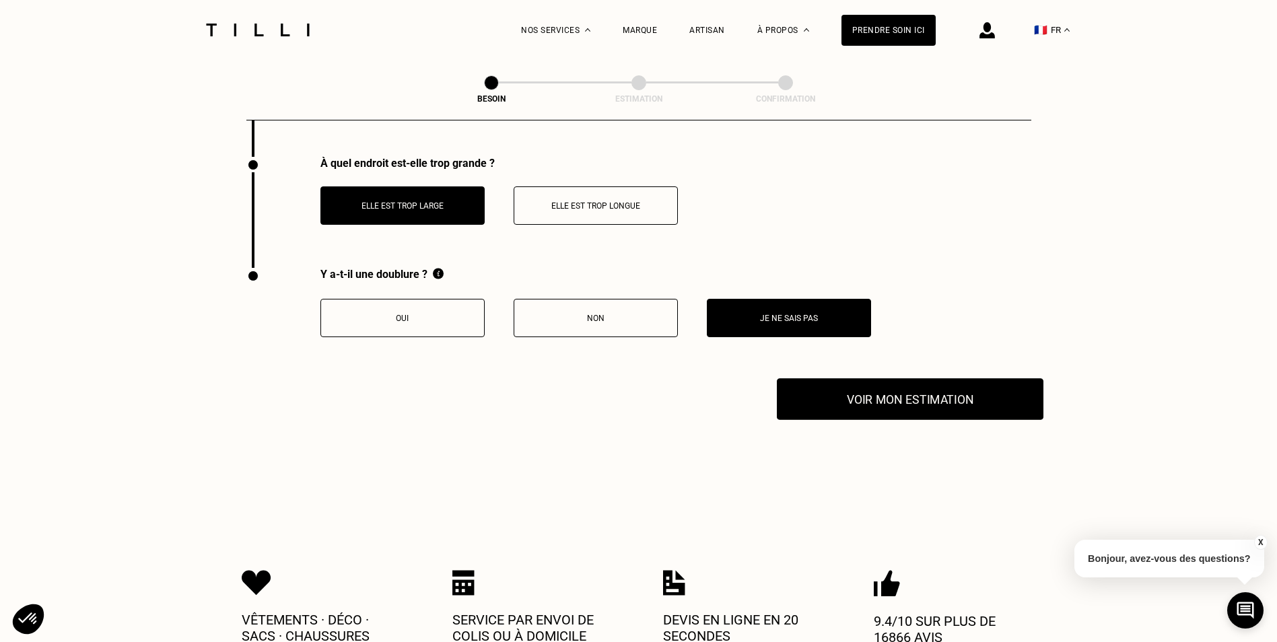
click at [895, 406] on button "Voir mon estimation" at bounding box center [910, 399] width 267 height 42
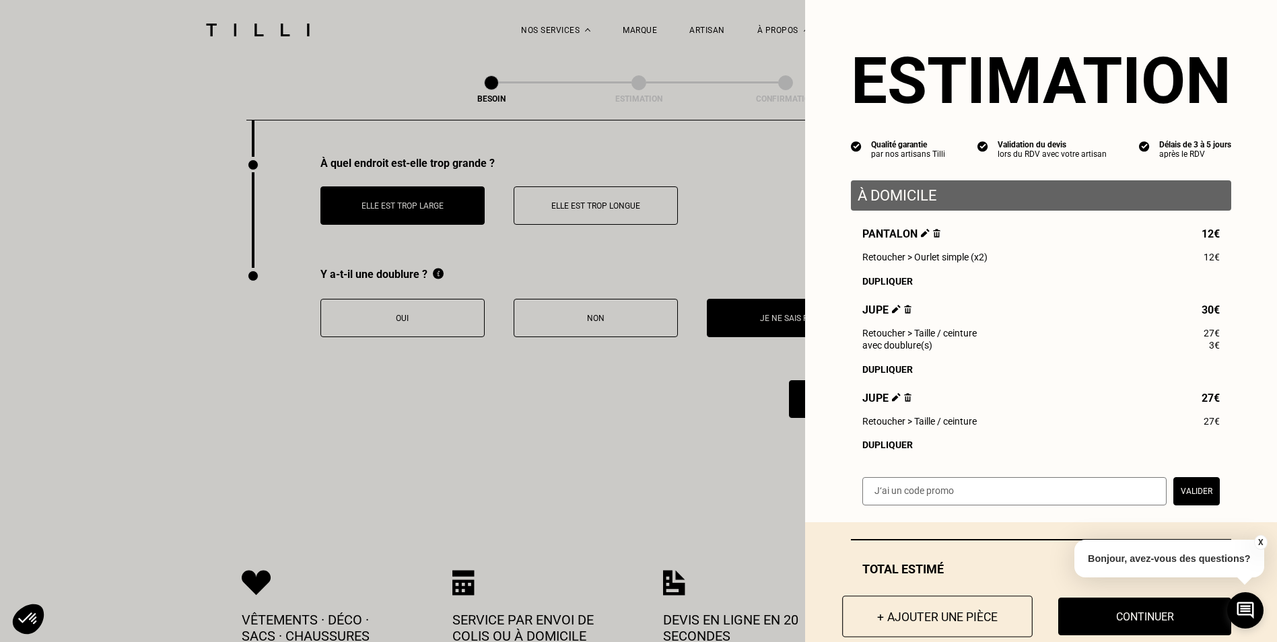
click at [909, 619] on button "+ Ajouter une pièce" at bounding box center [937, 617] width 191 height 42
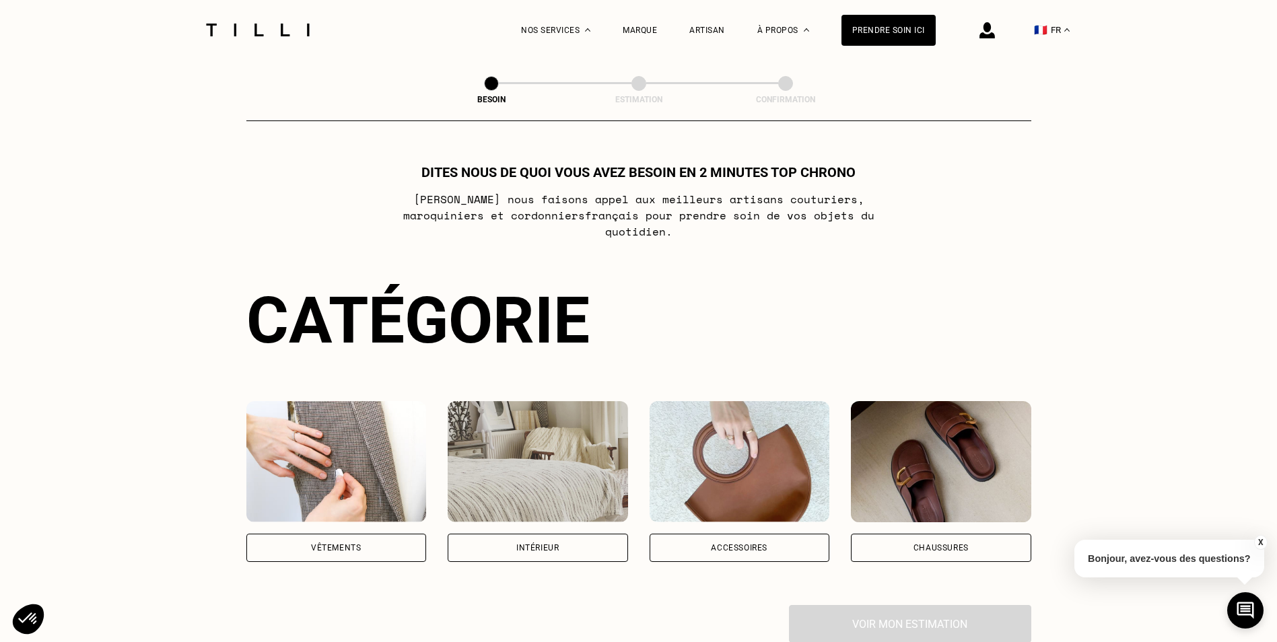
click at [286, 460] on img at bounding box center [336, 461] width 180 height 121
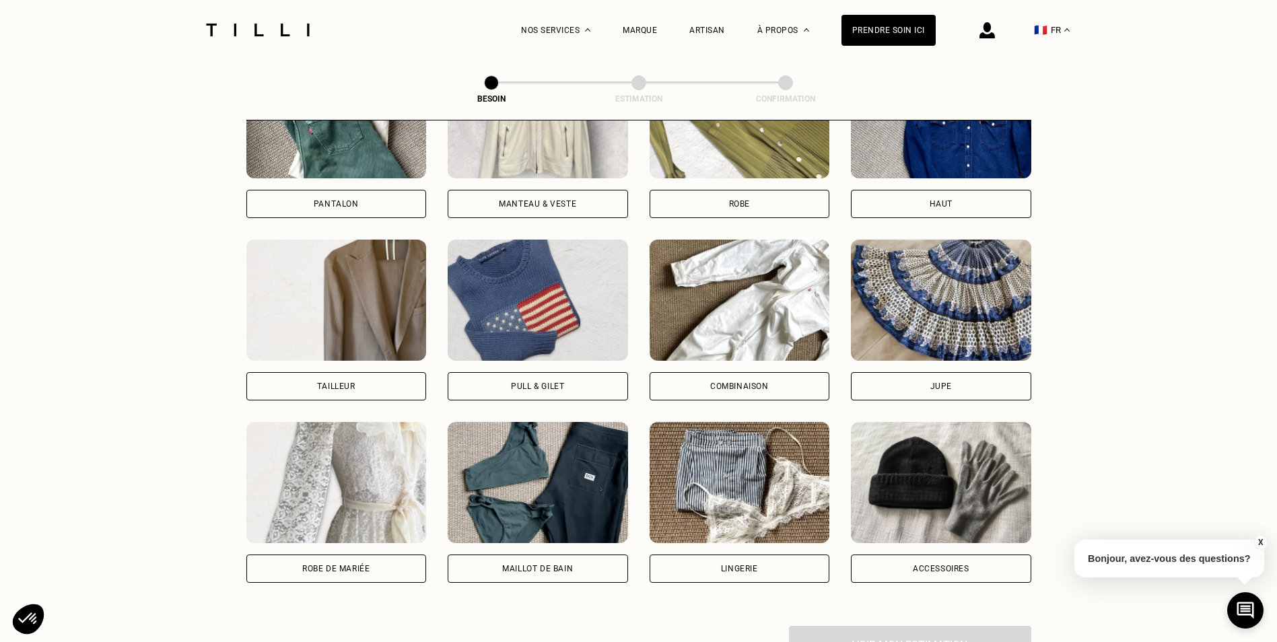
scroll to position [642, 0]
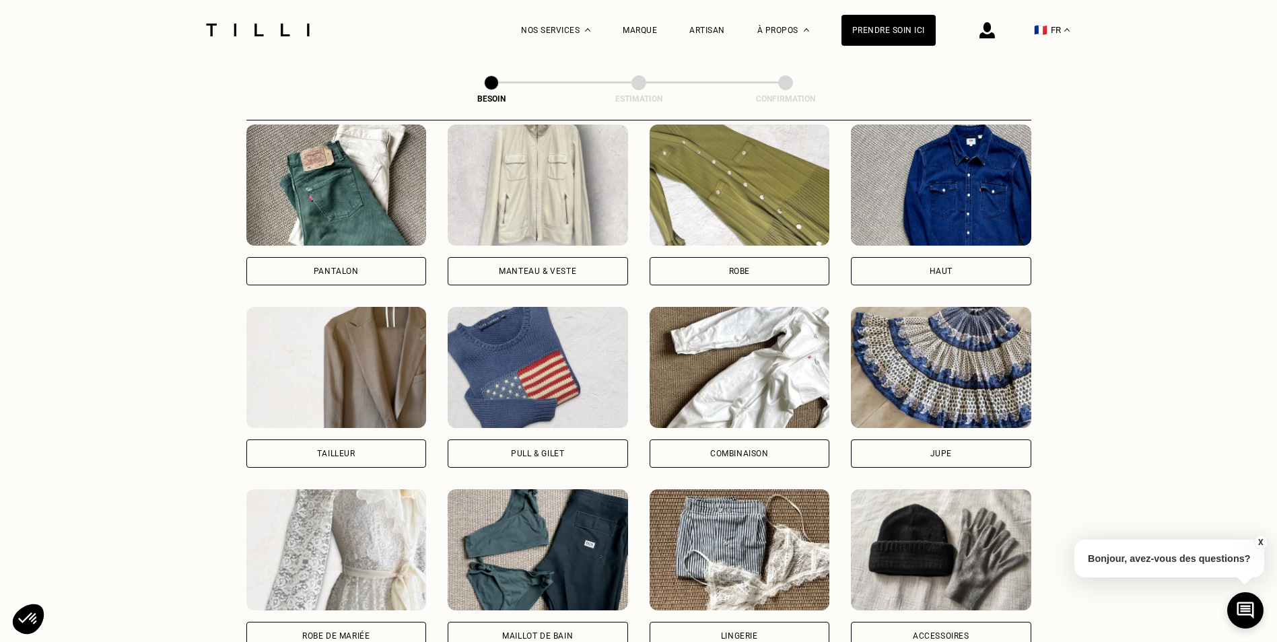
click at [982, 440] on div "Jupe" at bounding box center [941, 454] width 180 height 28
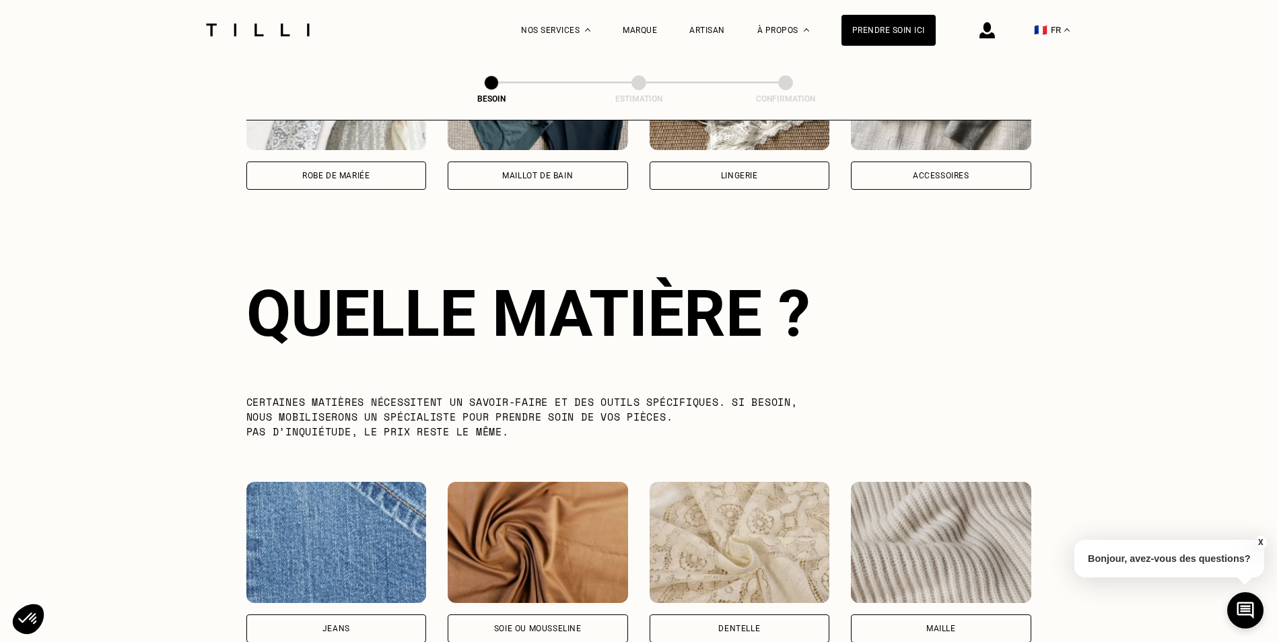
scroll to position [1173, 0]
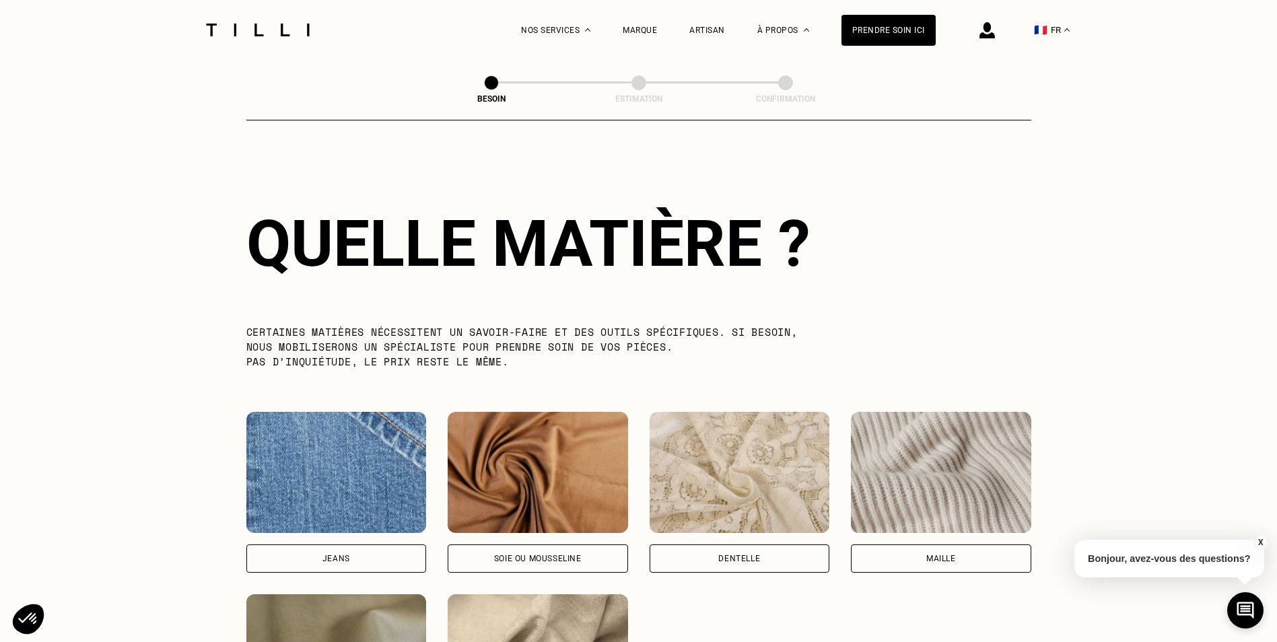
click at [401, 465] on img at bounding box center [336, 472] width 180 height 121
select select "FR"
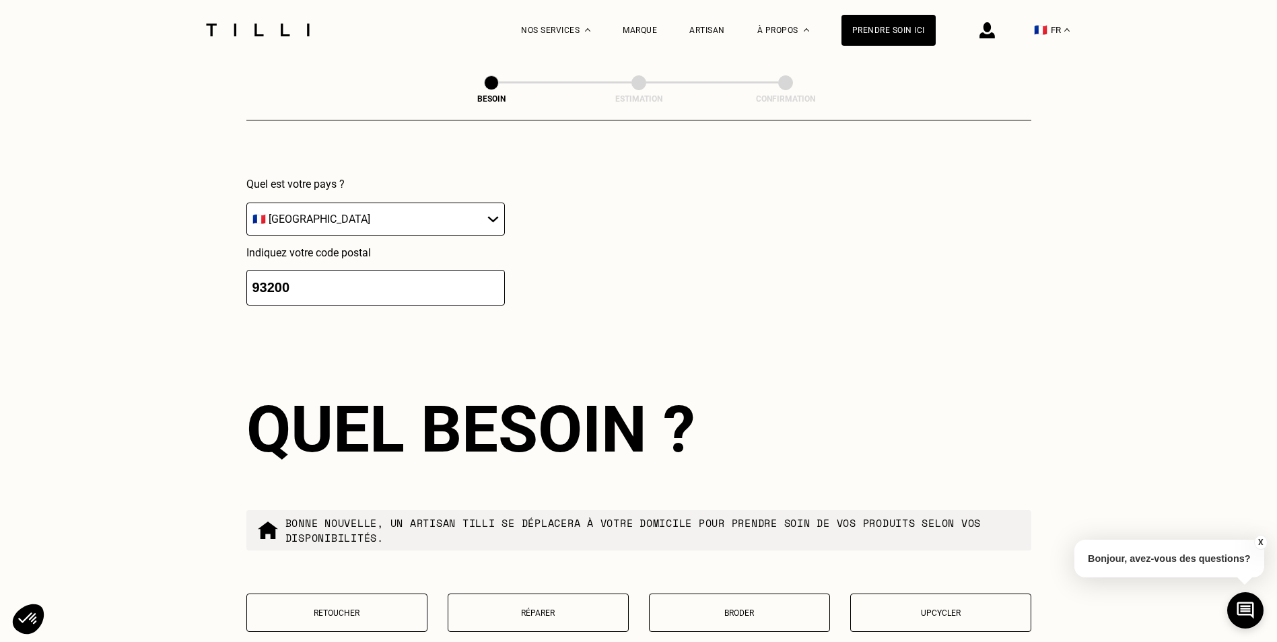
scroll to position [2080, 0]
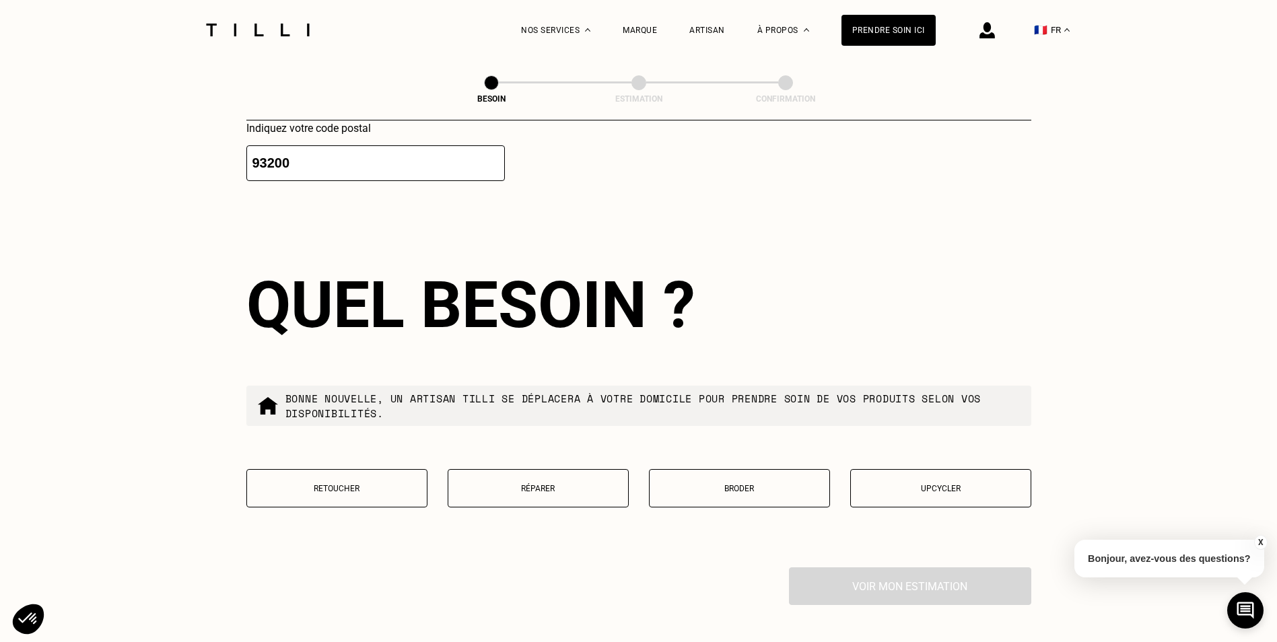
click at [580, 491] on button "Réparer" at bounding box center [538, 488] width 181 height 38
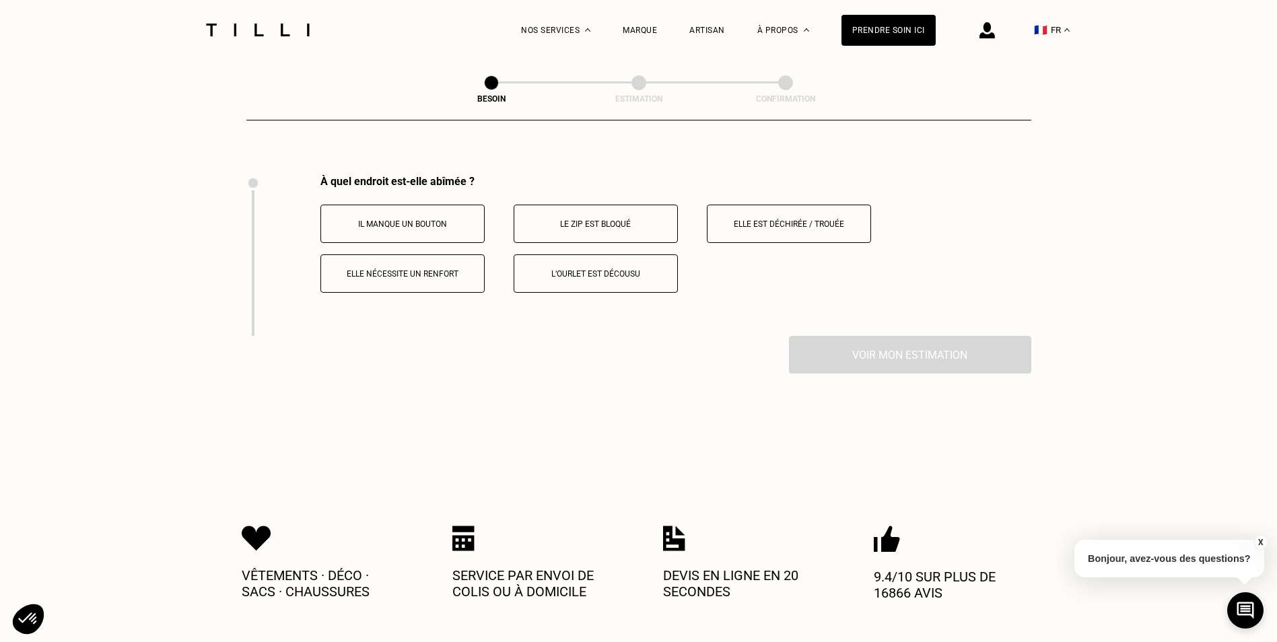
scroll to position [2490, 0]
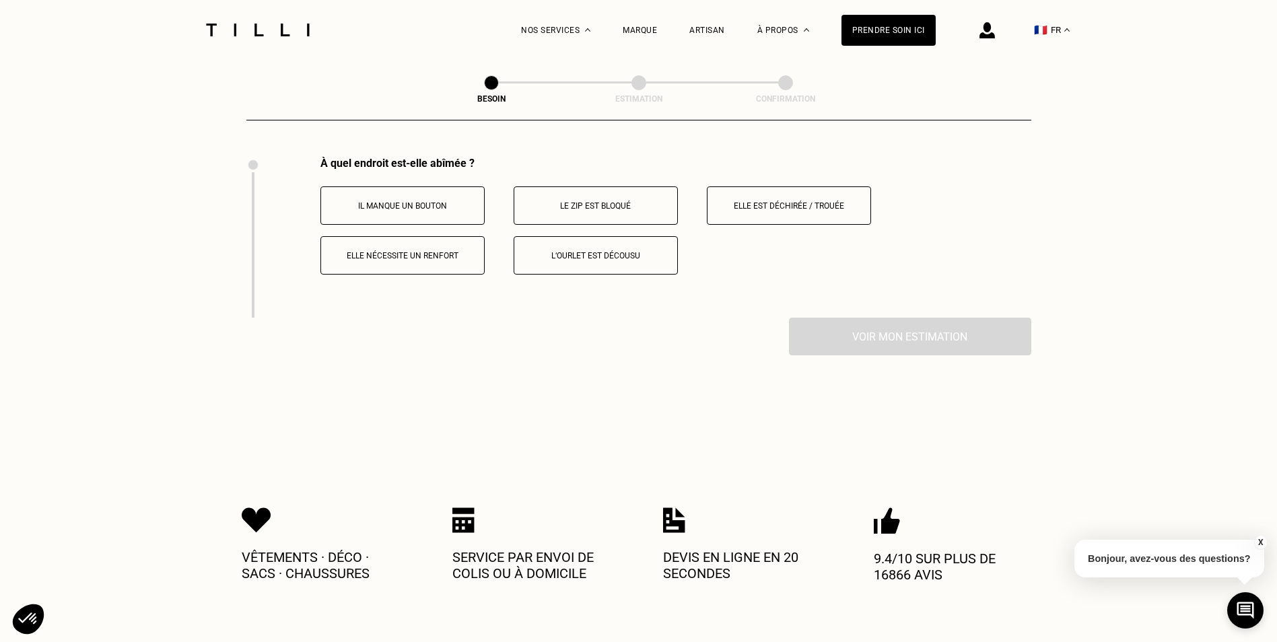
click at [623, 207] on button "Le zip est bloqué" at bounding box center [596, 205] width 164 height 38
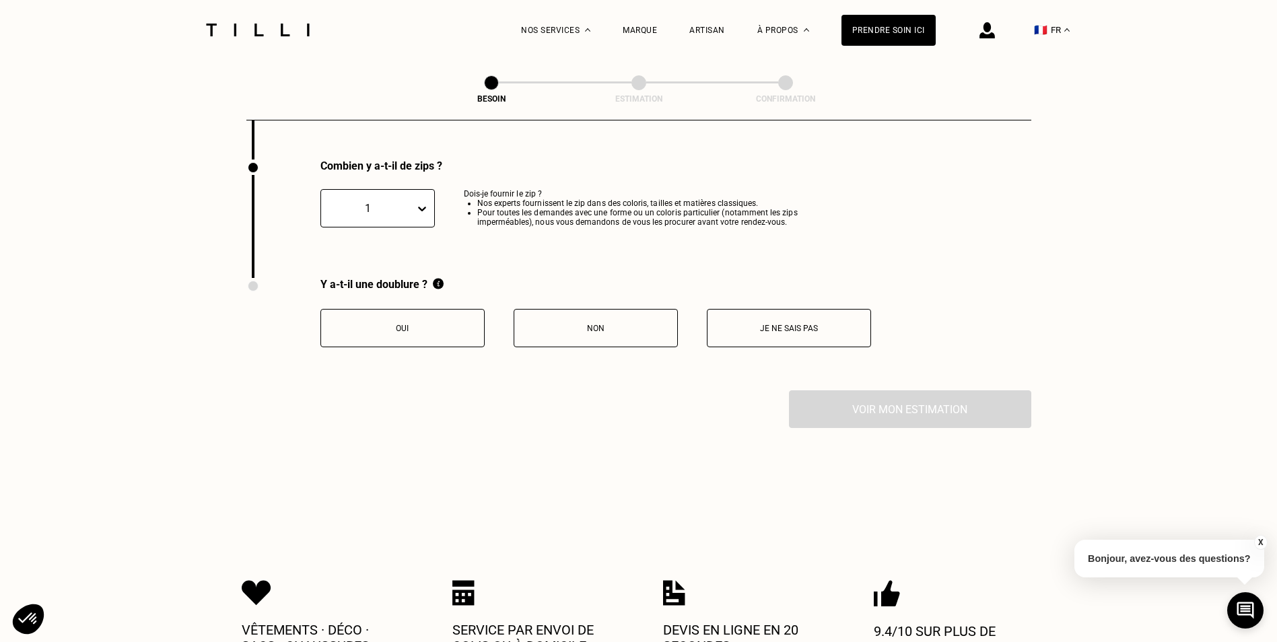
scroll to position [2651, 0]
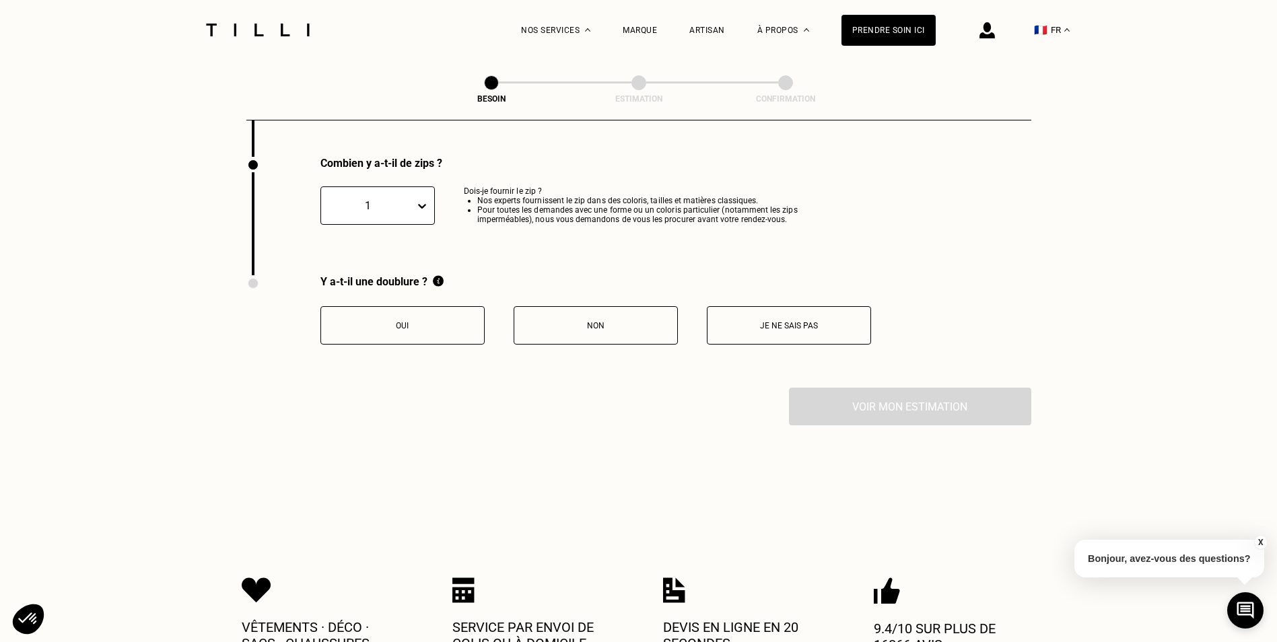
click at [629, 330] on button "Non" at bounding box center [596, 325] width 164 height 38
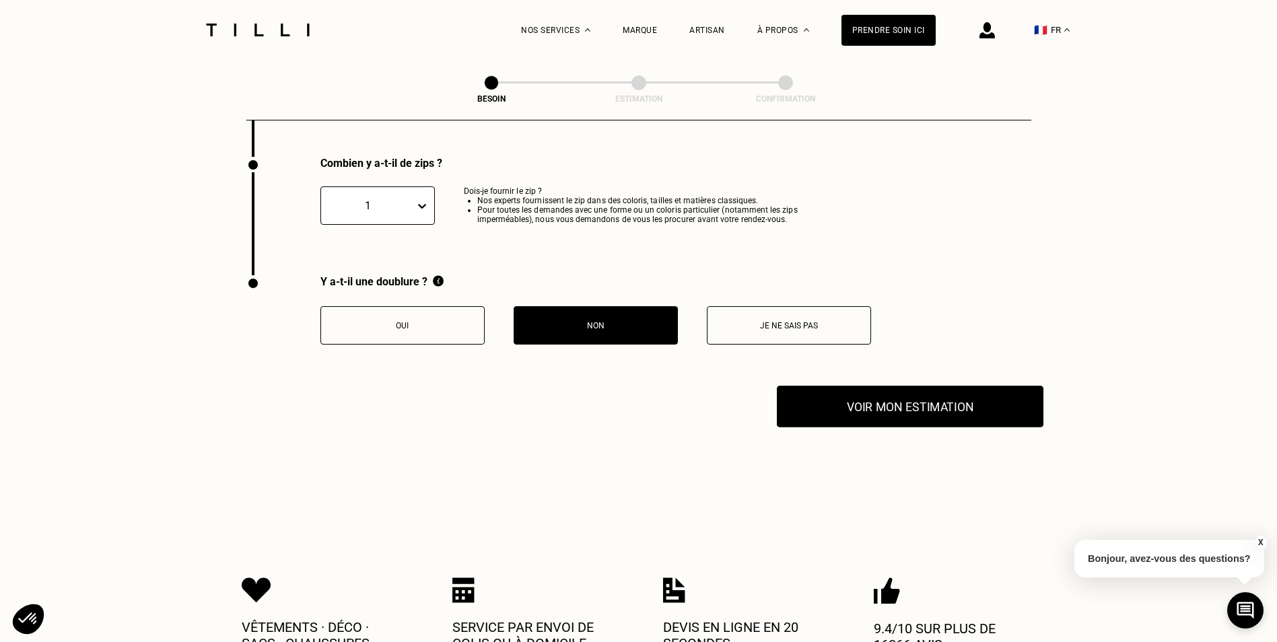
click at [852, 394] on button "Voir mon estimation" at bounding box center [910, 407] width 267 height 42
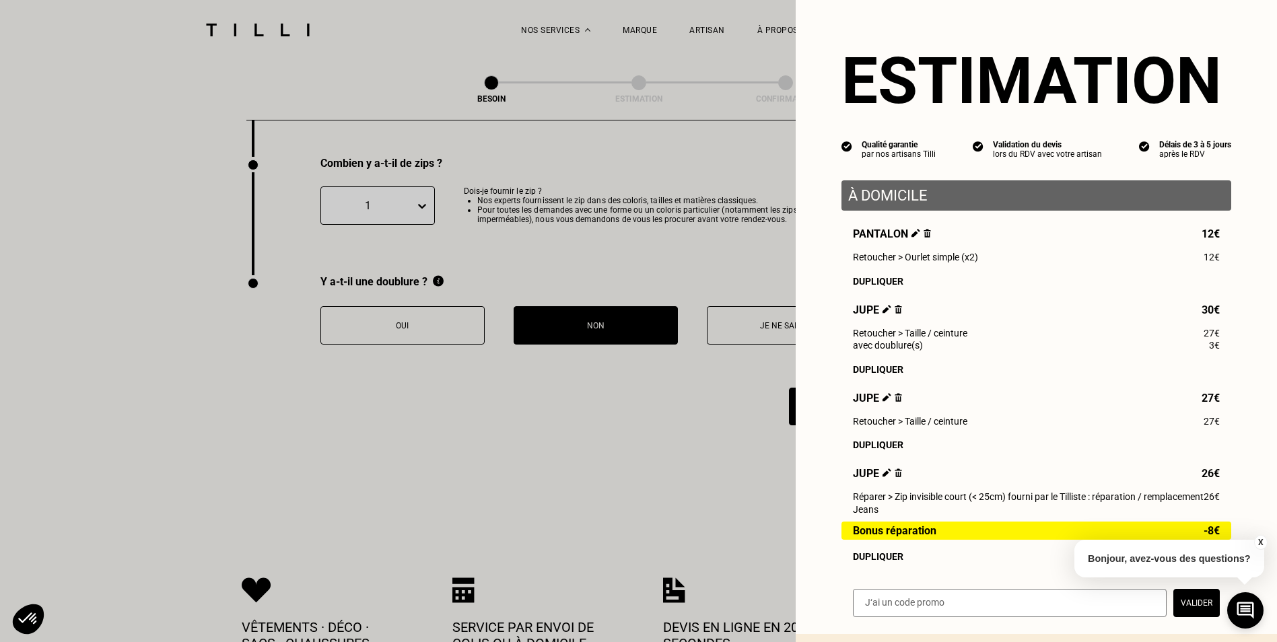
click at [912, 235] on img at bounding box center [916, 233] width 9 height 9
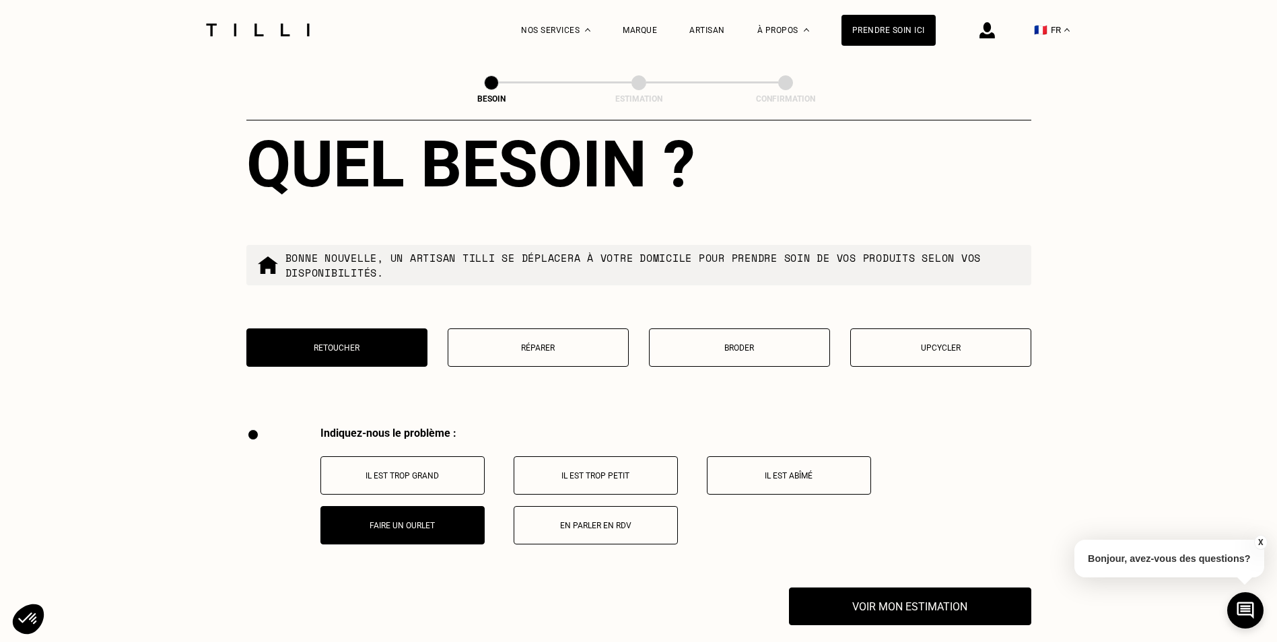
scroll to position [2222, 0]
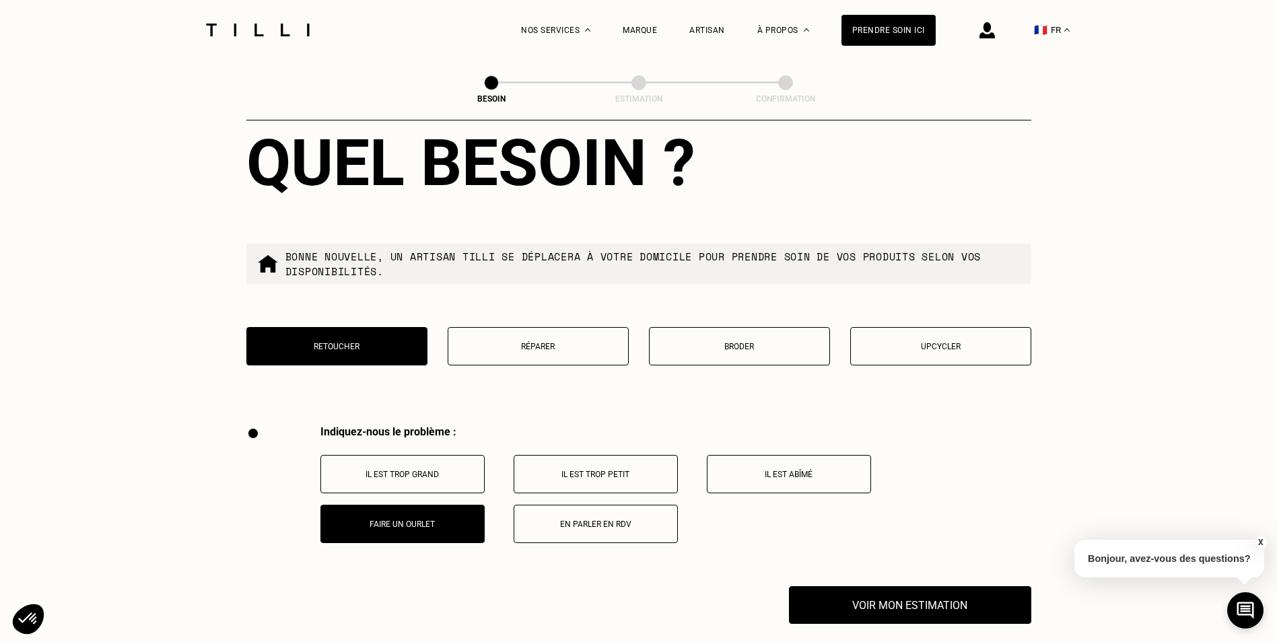
click at [529, 342] on p "Réparer" at bounding box center [538, 346] width 166 height 9
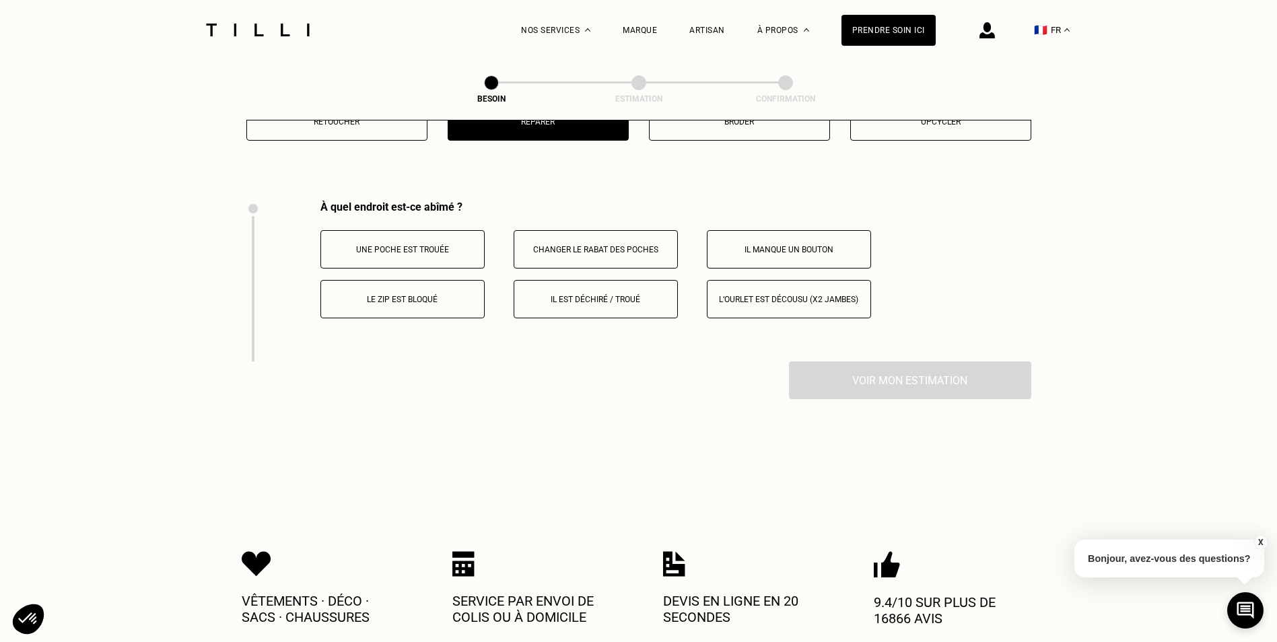
scroll to position [2423, 0]
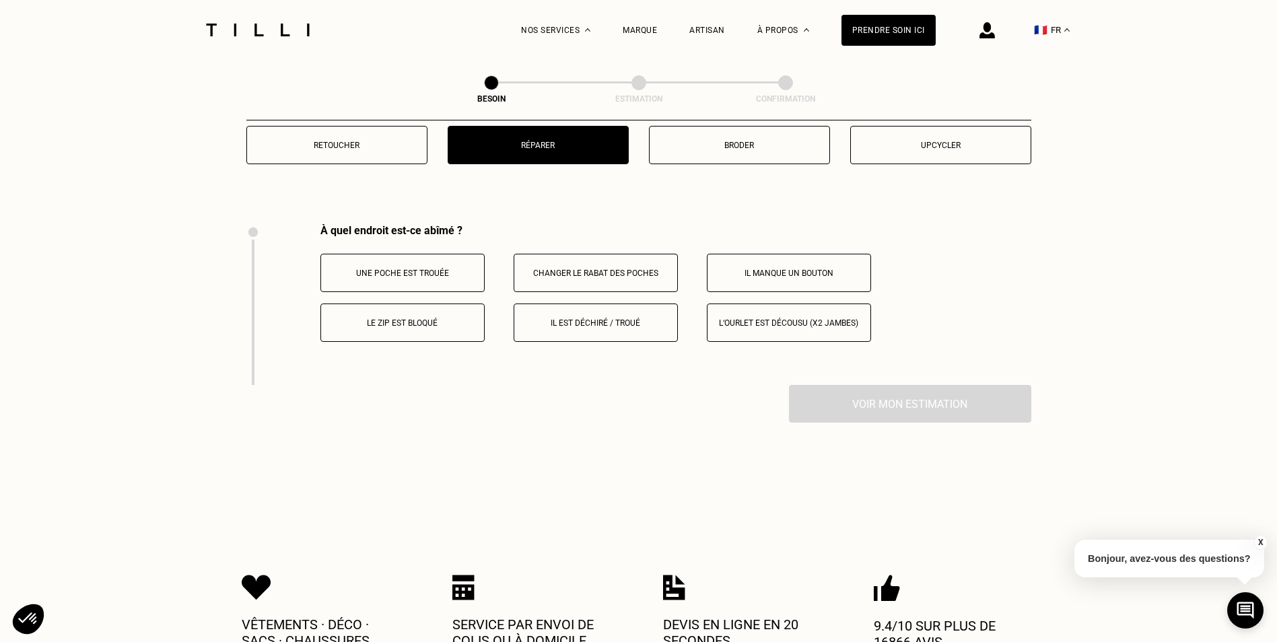
click at [746, 320] on p "L‘ourlet est décousu (x2 jambes)" at bounding box center [788, 322] width 149 height 9
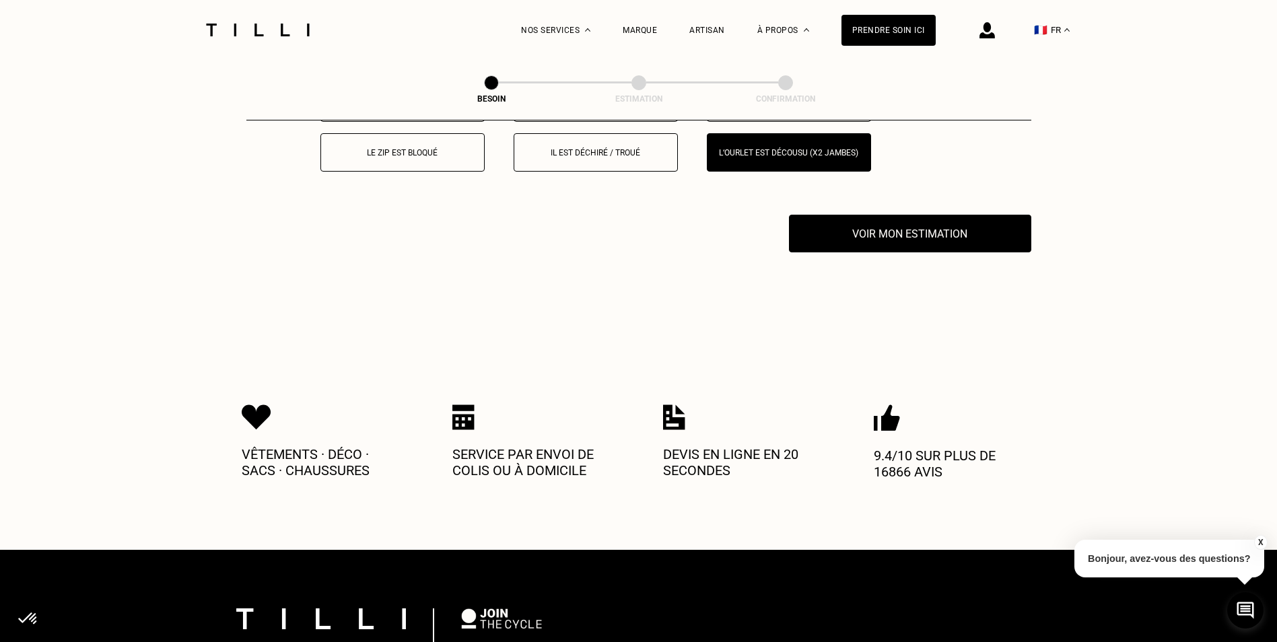
scroll to position [2651, 0]
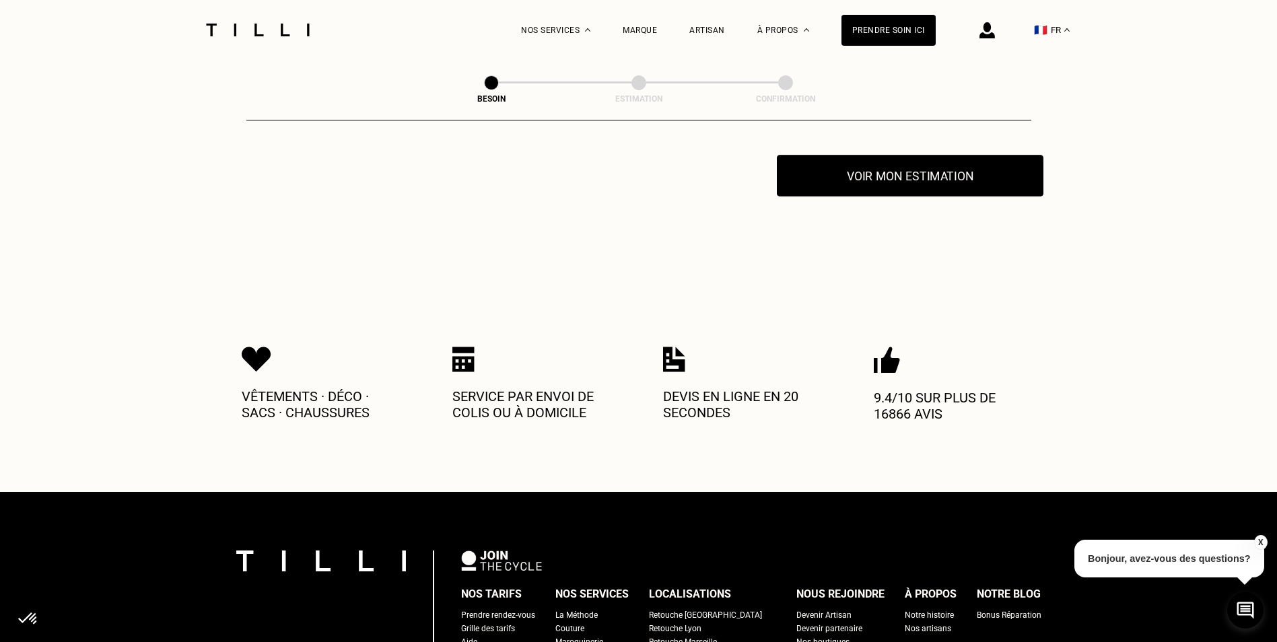
click at [856, 180] on button "Voir mon estimation" at bounding box center [910, 176] width 267 height 42
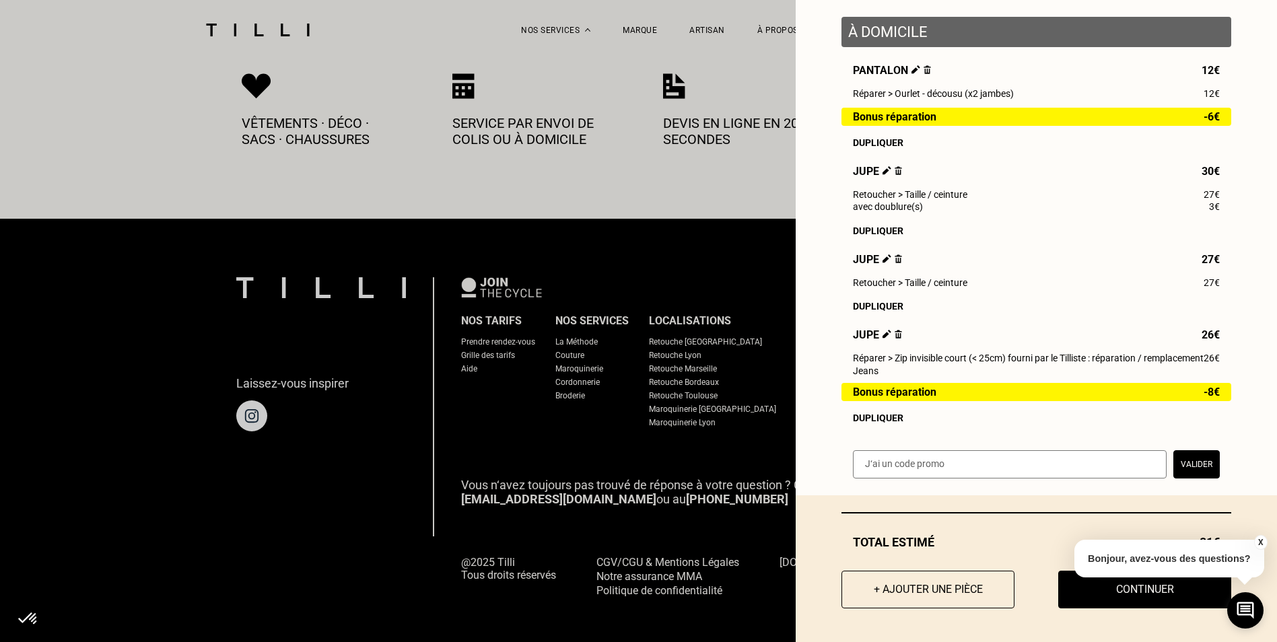
scroll to position [2932, 0]
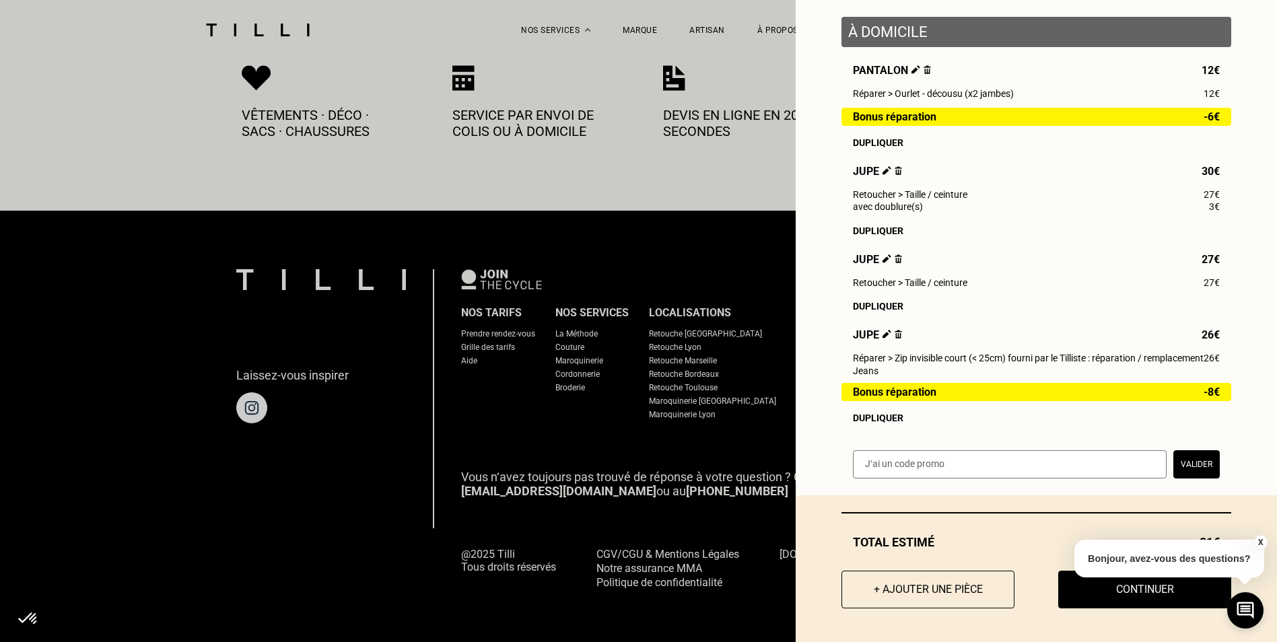
click at [1262, 542] on button "X" at bounding box center [1259, 542] width 13 height 15
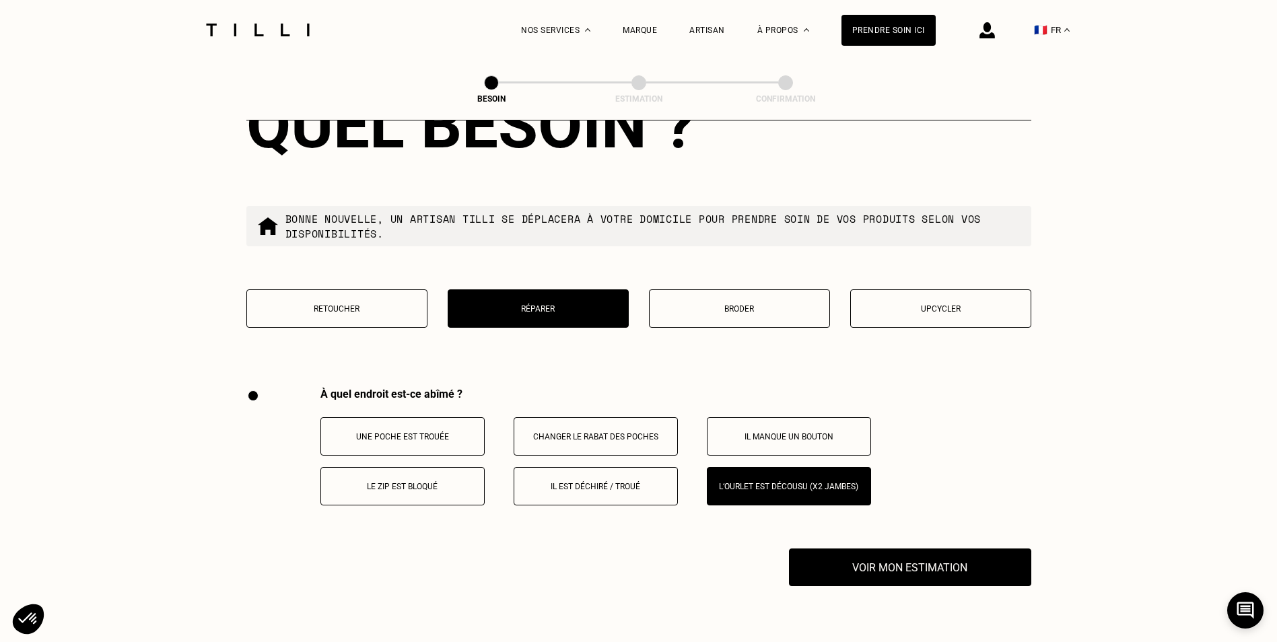
scroll to position [2327, 0]
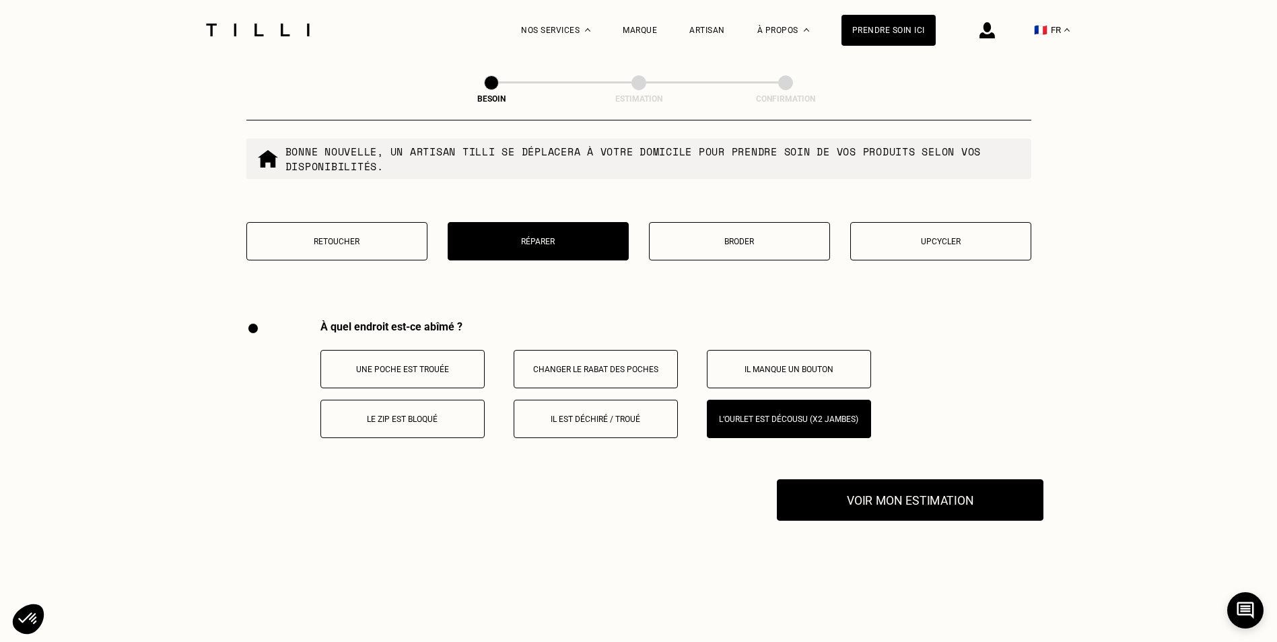
click at [996, 479] on button "Voir mon estimation" at bounding box center [910, 500] width 267 height 42
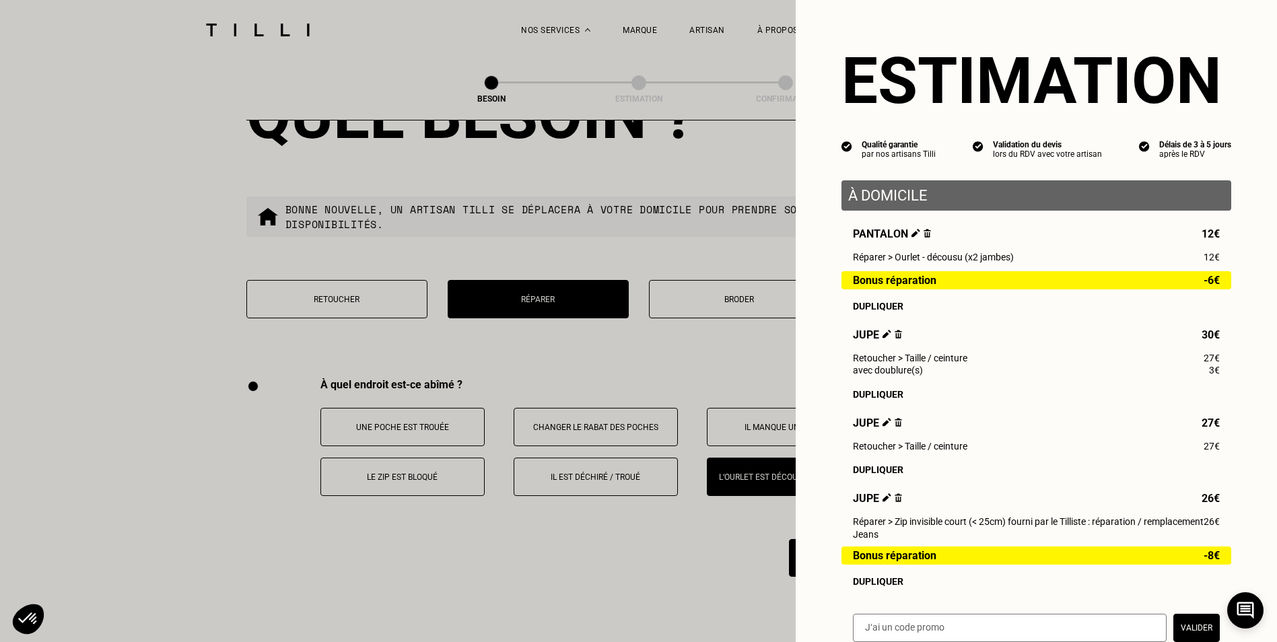
scroll to position [2125, 0]
